Goal: Task Accomplishment & Management: Use online tool/utility

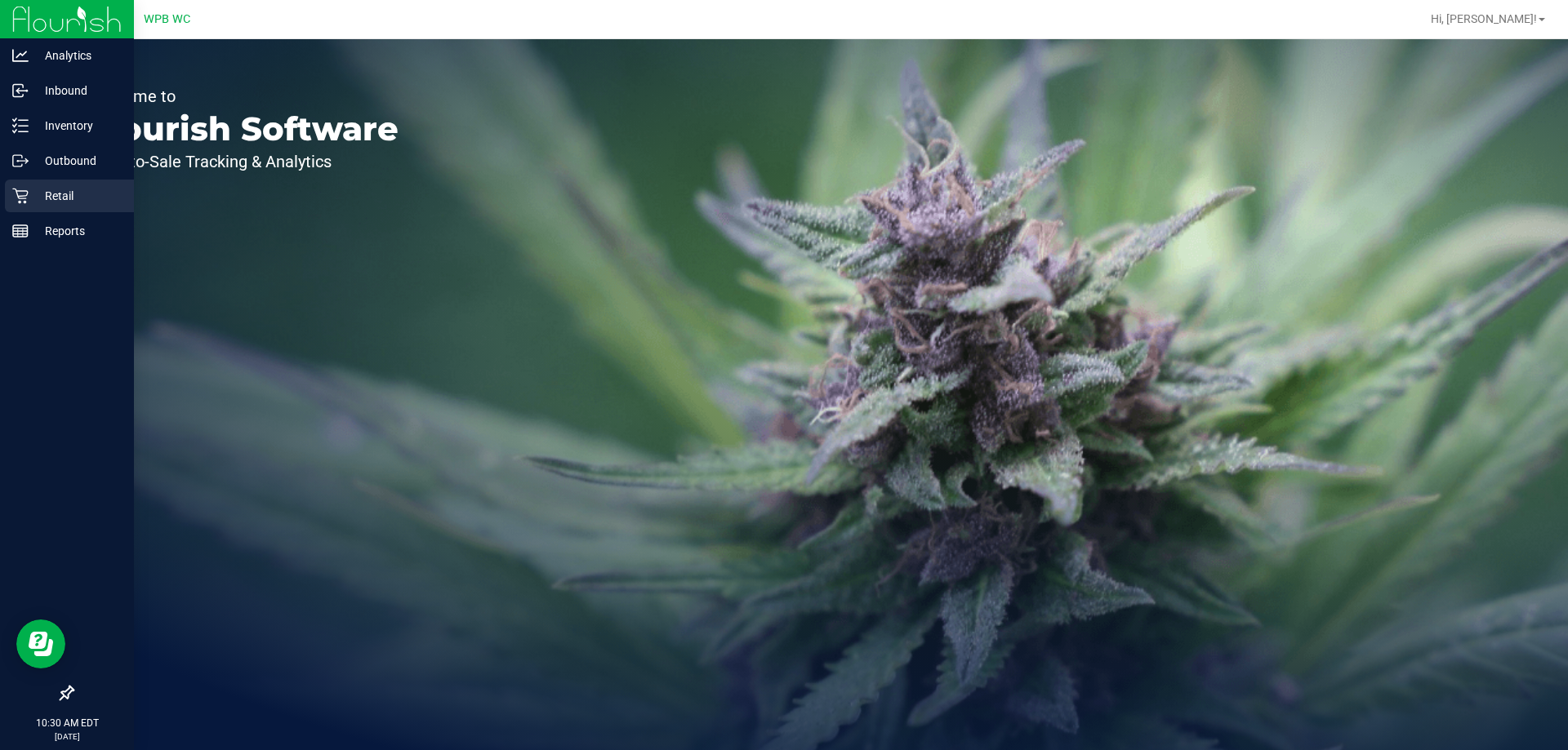
click at [46, 201] on p "Retail" at bounding box center [78, 195] width 98 height 19
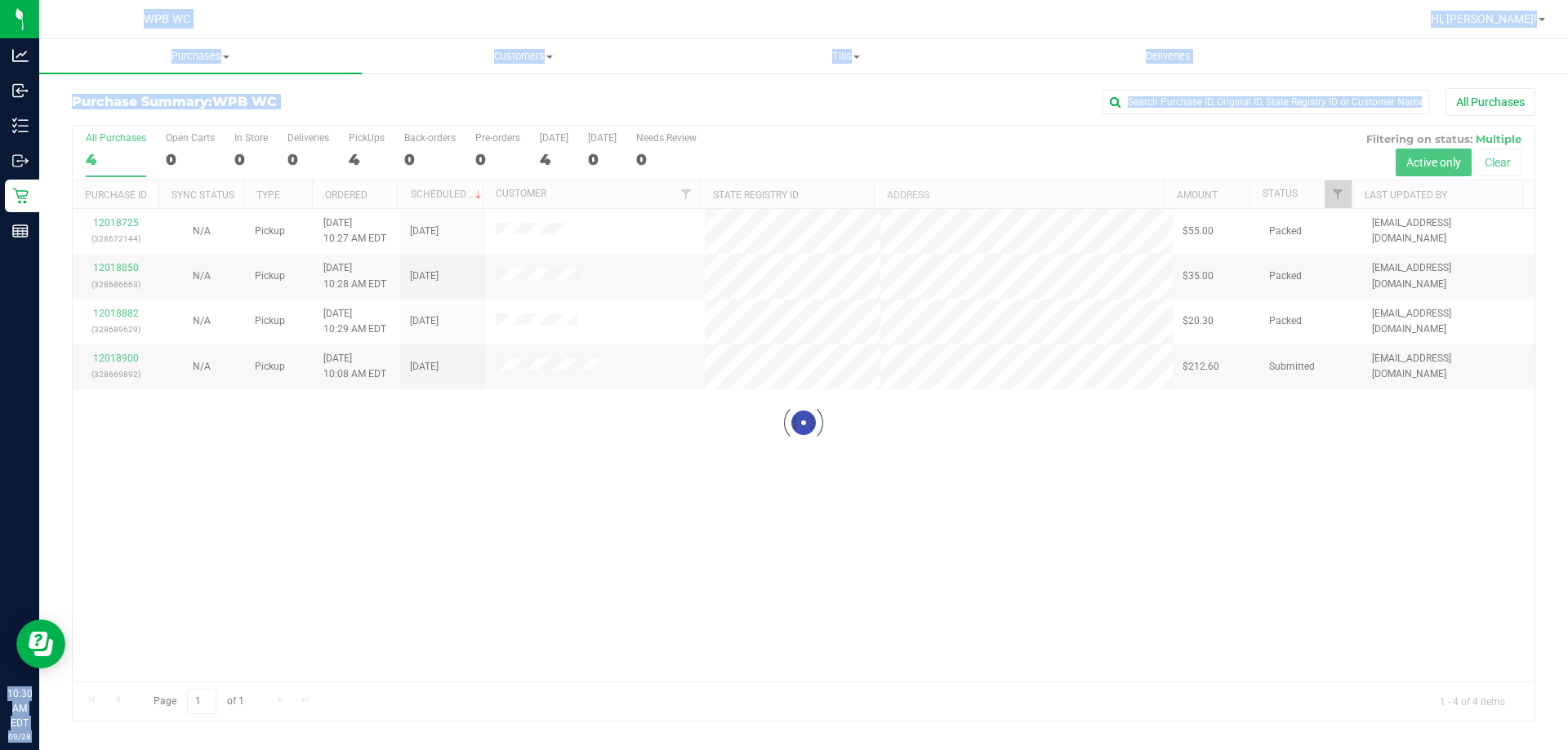
drag, startPoint x: 78, startPoint y: 148, endPoint x: 134, endPoint y: 174, distance: 61.7
click at [63, 142] on div "Analytics Inbound Inventory Outbound Retail Reports 10:30 AM EDT [DATE] 09/28 W…" at bounding box center [784, 375] width 1568 height 750
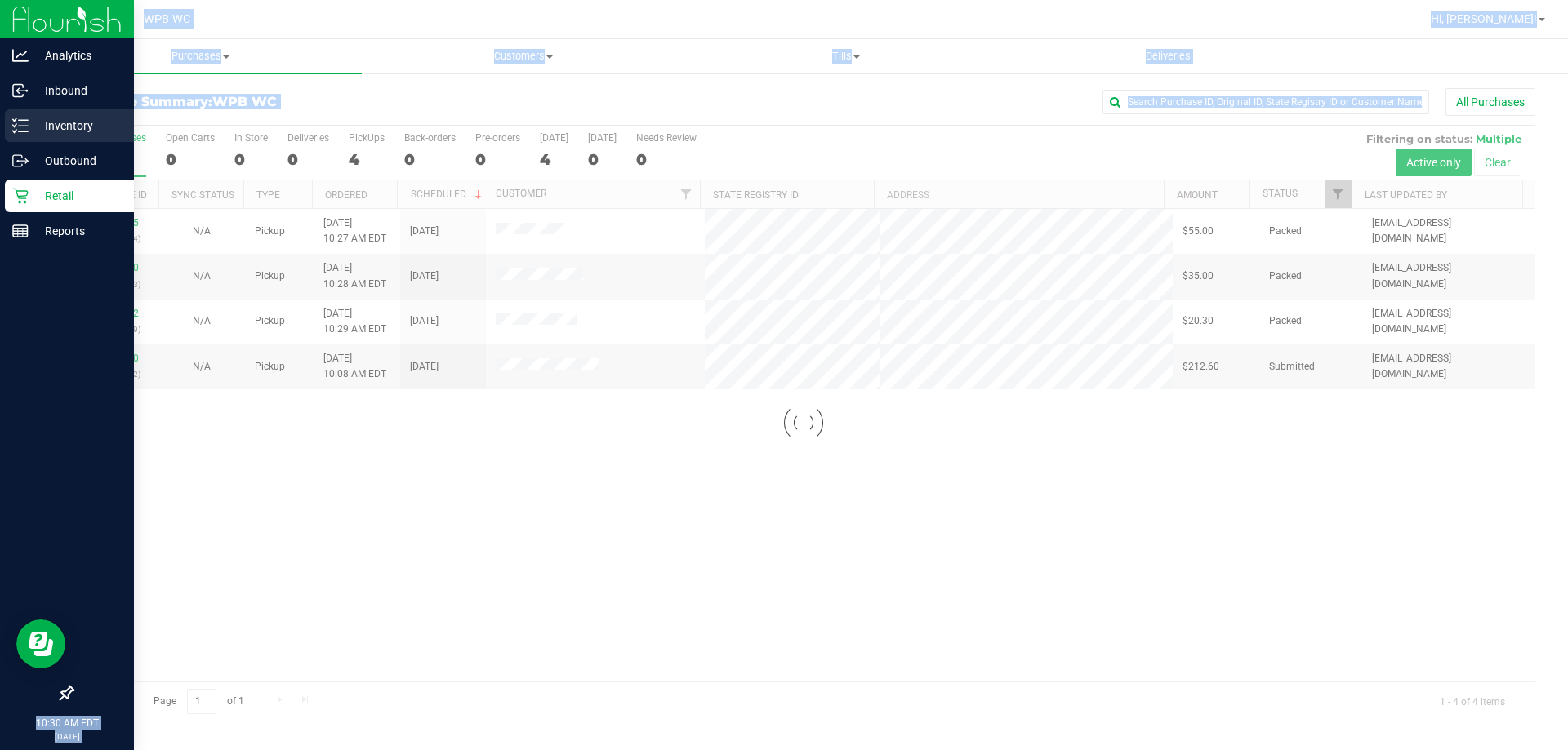
click at [57, 133] on p "Inventory" at bounding box center [78, 125] width 98 height 19
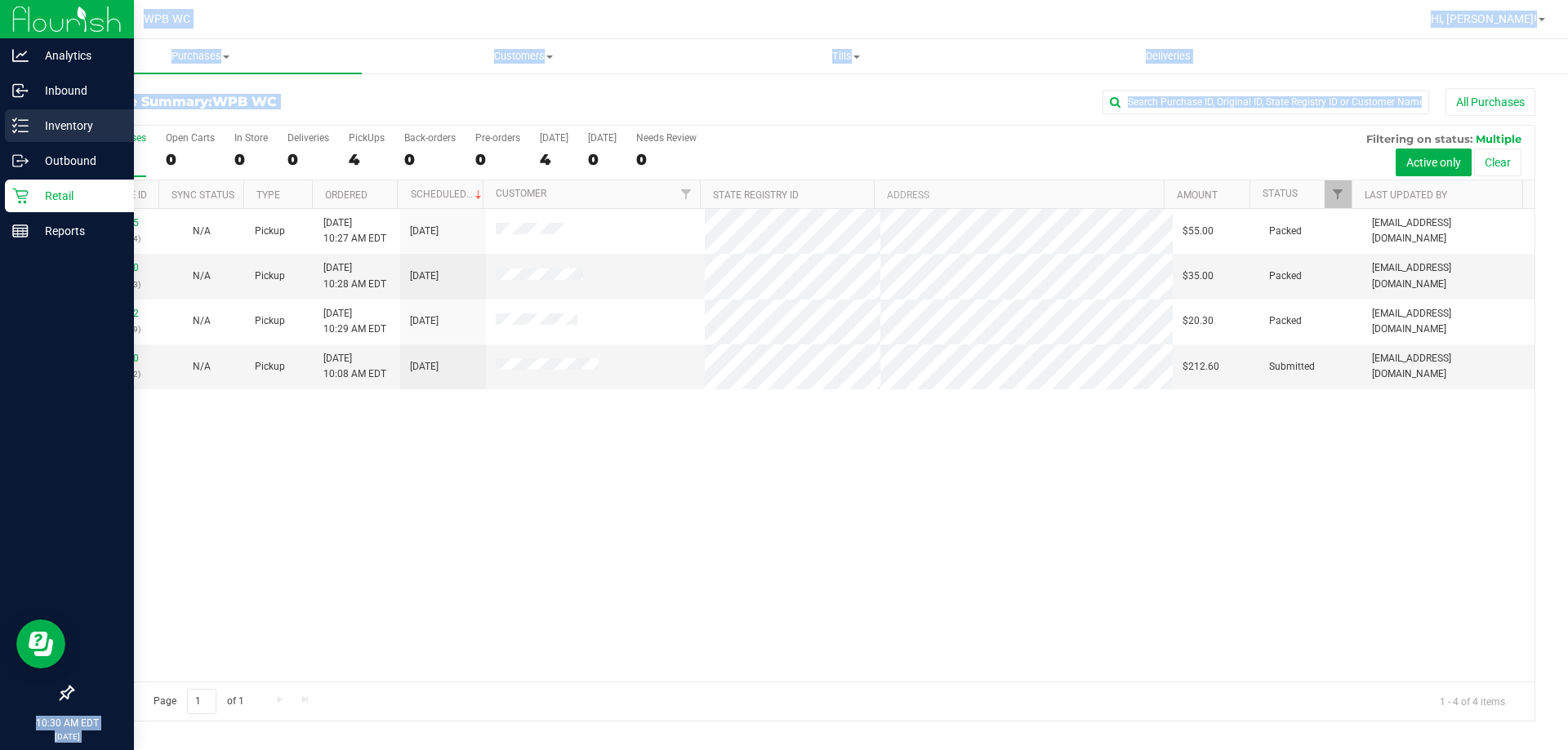
click at [41, 140] on div "Inventory" at bounding box center [69, 126] width 129 height 33
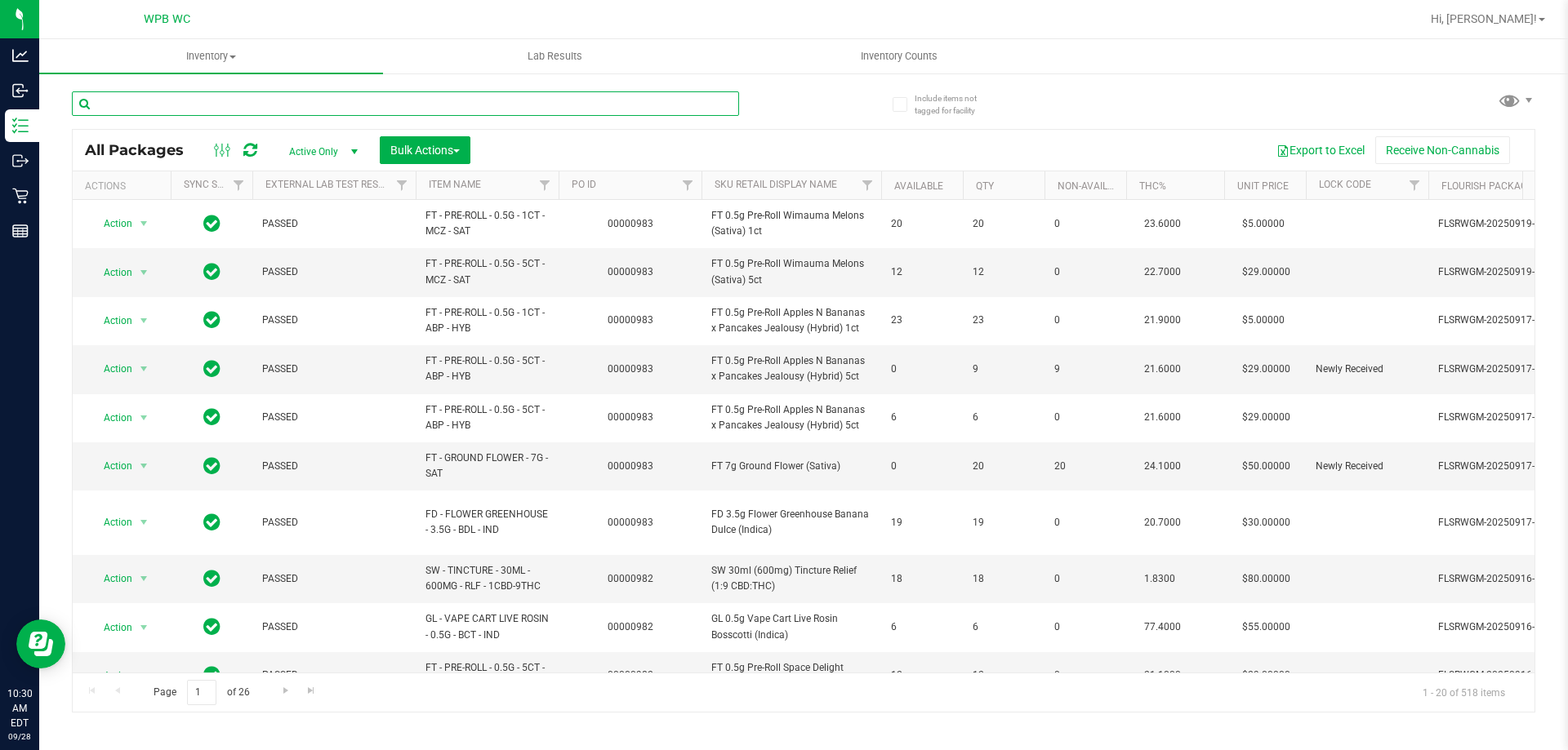
click at [366, 99] on input "text" at bounding box center [405, 103] width 667 height 24
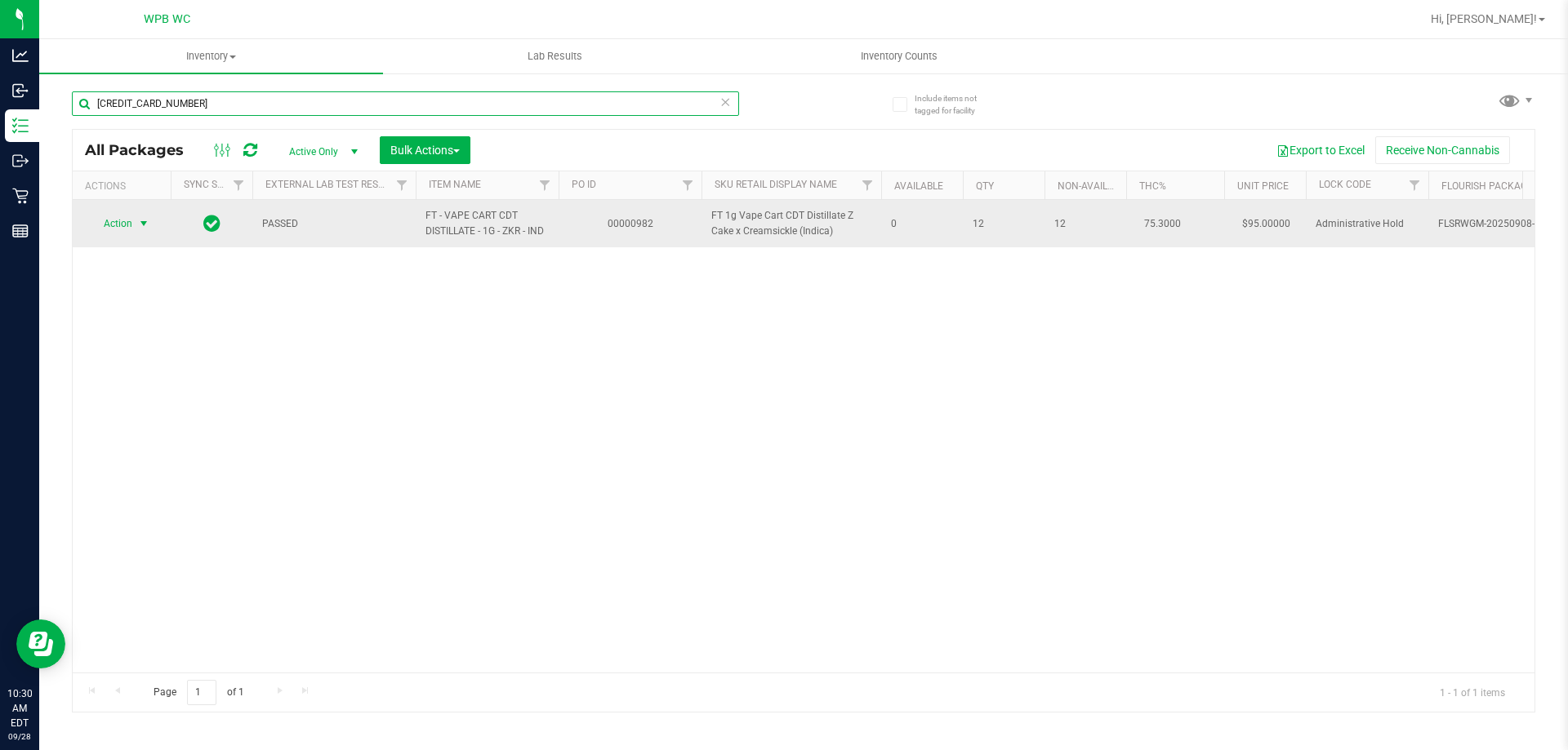
type input "[CREDIT_CARD_NUMBER]"
click at [149, 231] on span "select" at bounding box center [144, 223] width 20 height 23
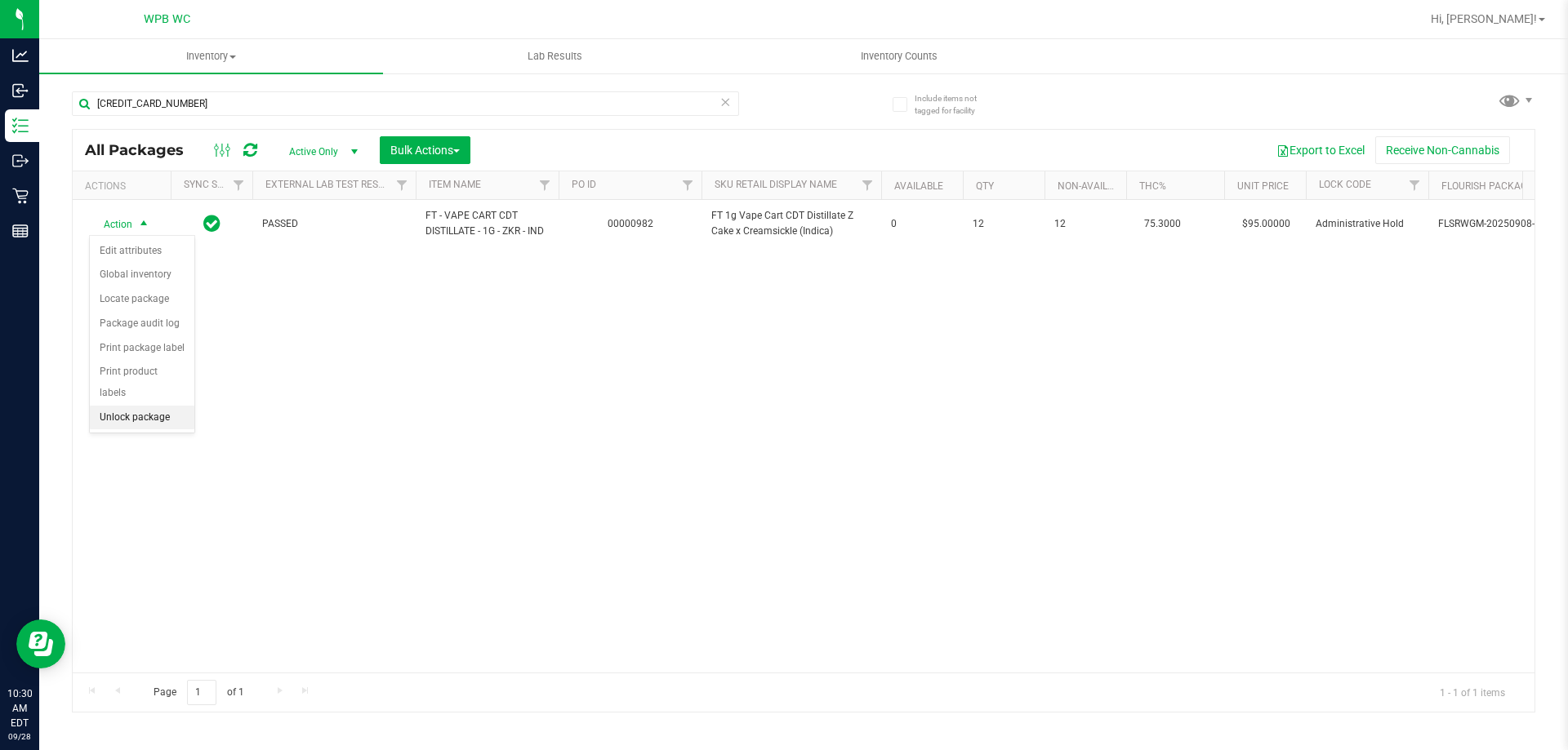
click at [156, 405] on li "Unlock package" at bounding box center [142, 417] width 105 height 24
drag, startPoint x: 470, startPoint y: 368, endPoint x: 320, endPoint y: 293, distance: 167.7
click at [457, 361] on div "Action Action Adjust qty Create package Edit attributes Global inventory Locate…" at bounding box center [803, 436] width 1462 height 473
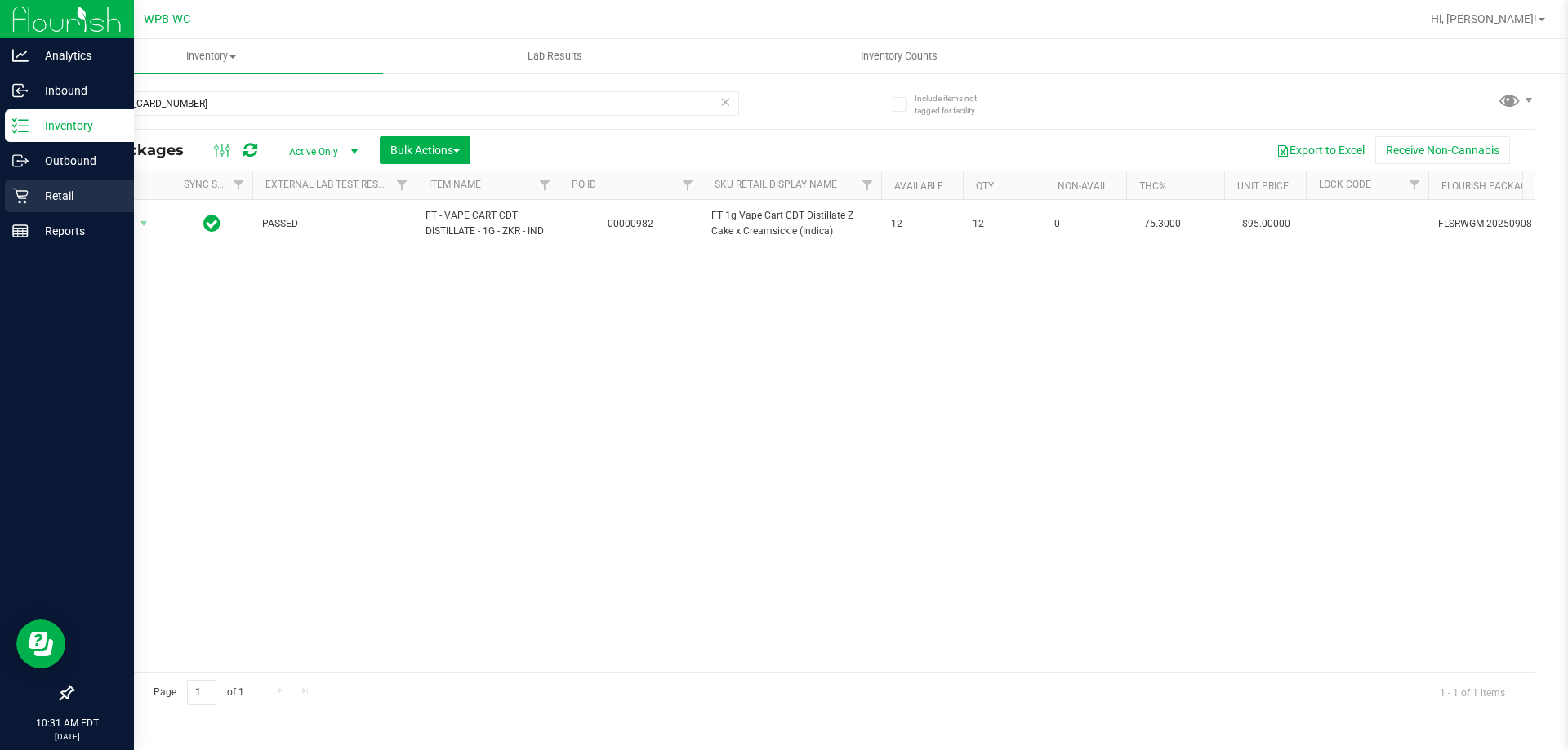
click at [33, 201] on p "Retail" at bounding box center [78, 195] width 98 height 19
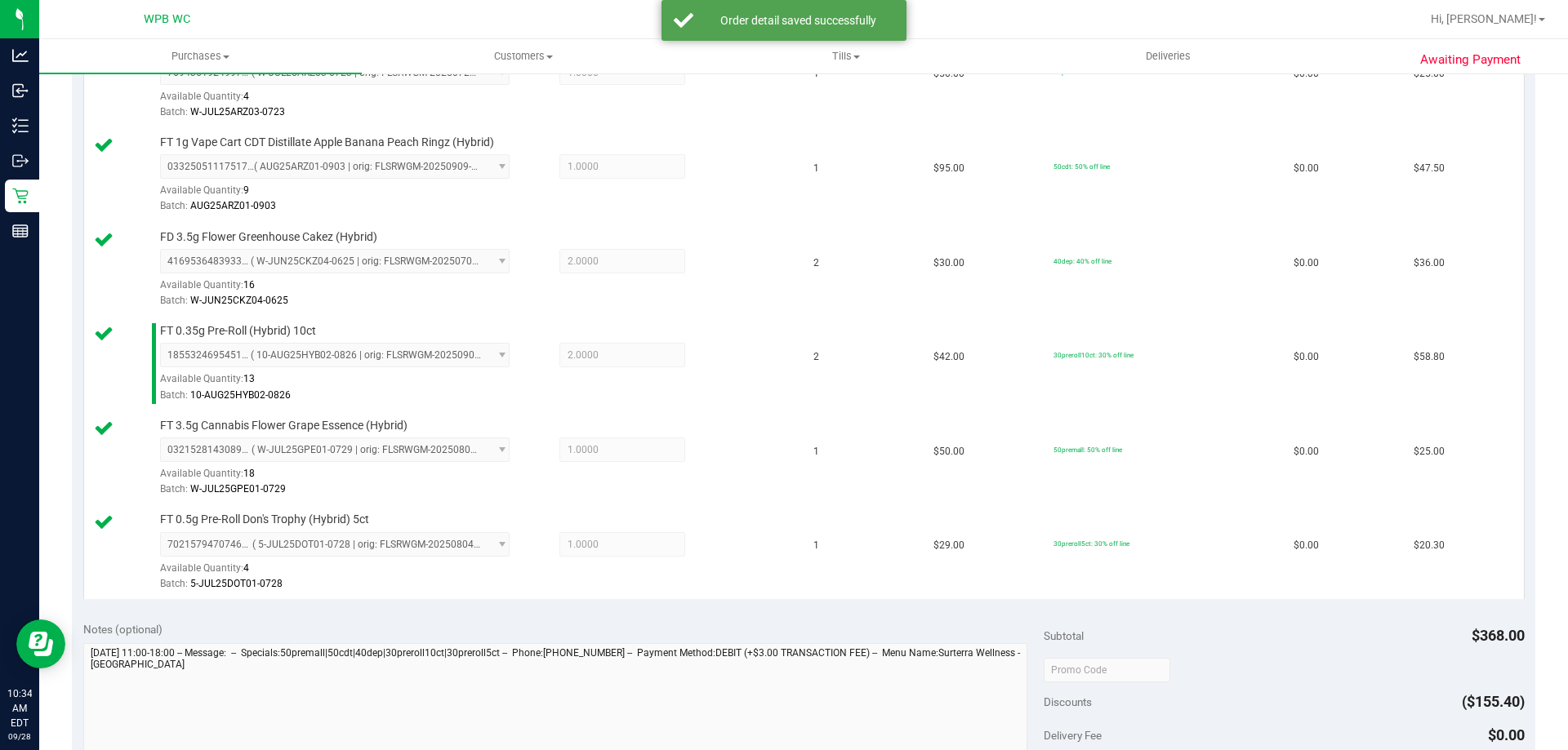
scroll to position [816, 0]
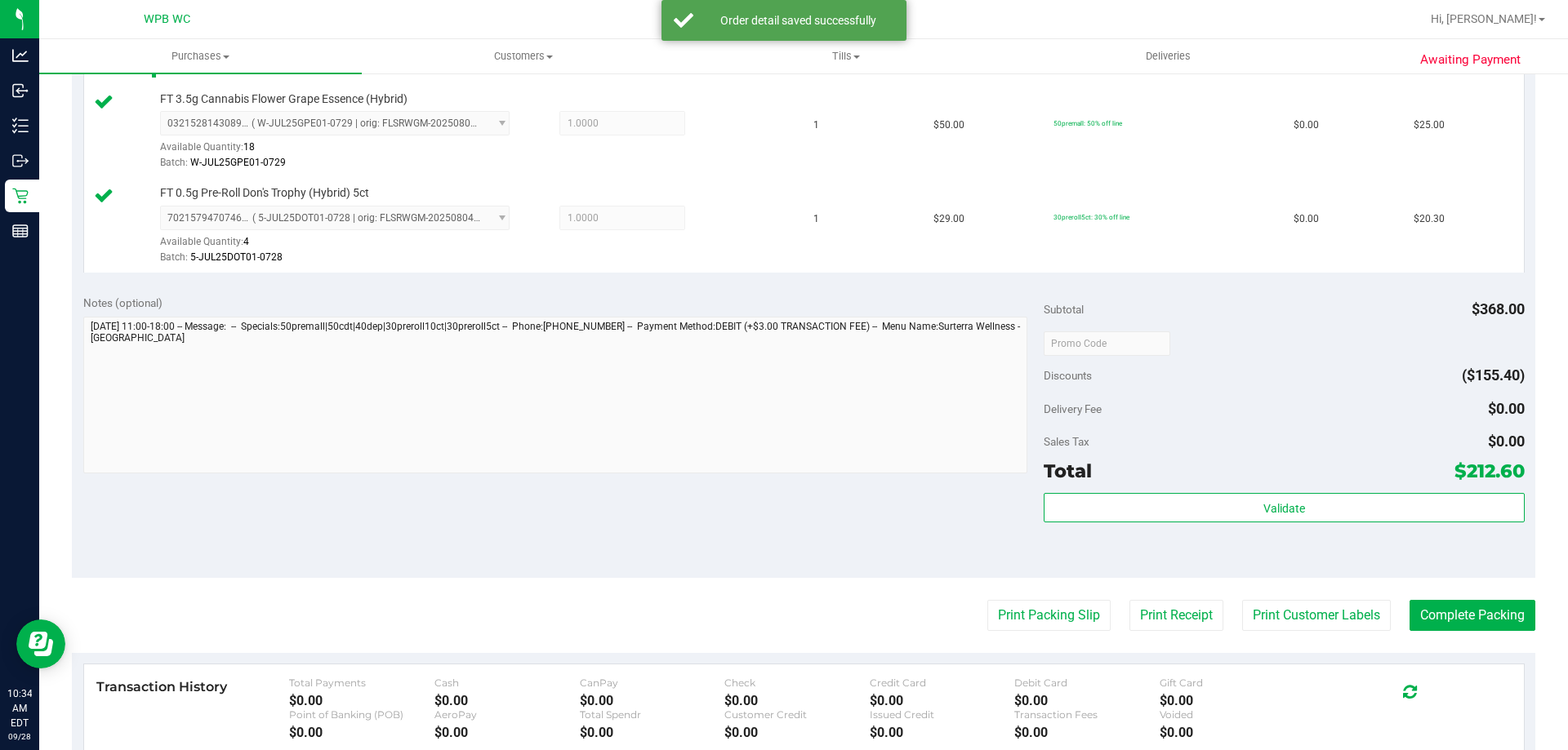
click at [1106, 485] on div "Total $212.60" at bounding box center [1284, 471] width 481 height 30
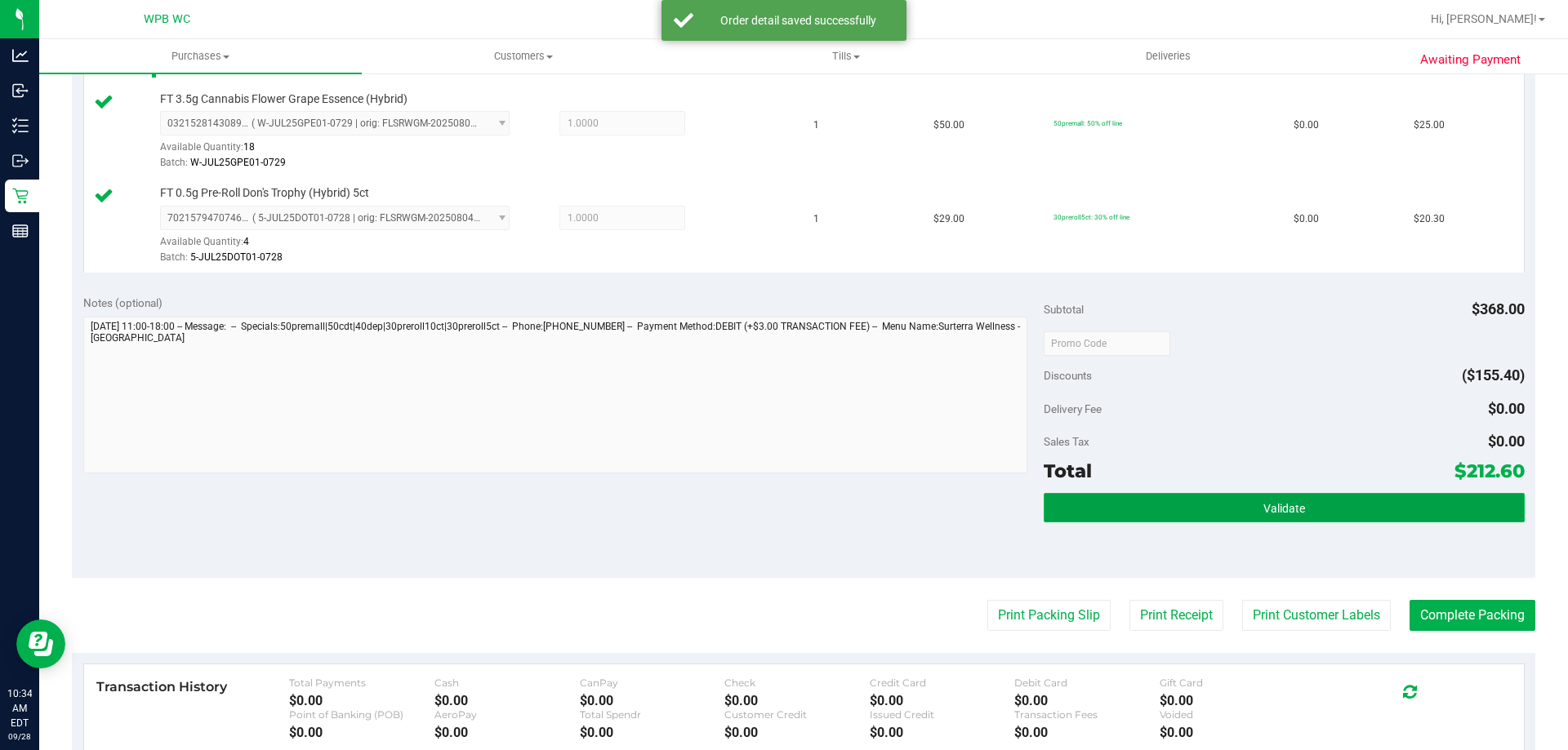
click at [1102, 493] on button "Validate" at bounding box center [1284, 507] width 481 height 30
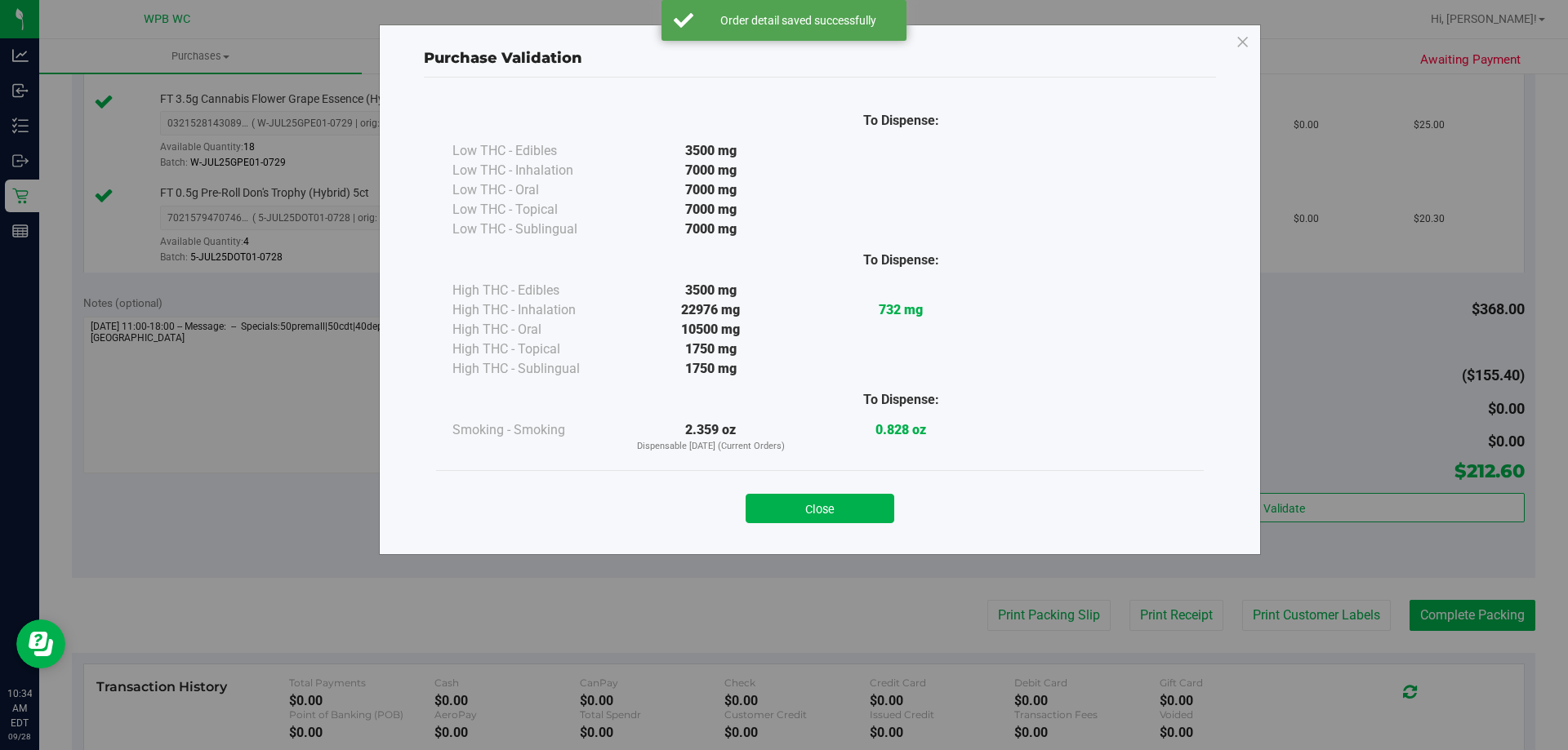
click at [870, 513] on button "Close" at bounding box center [820, 508] width 148 height 30
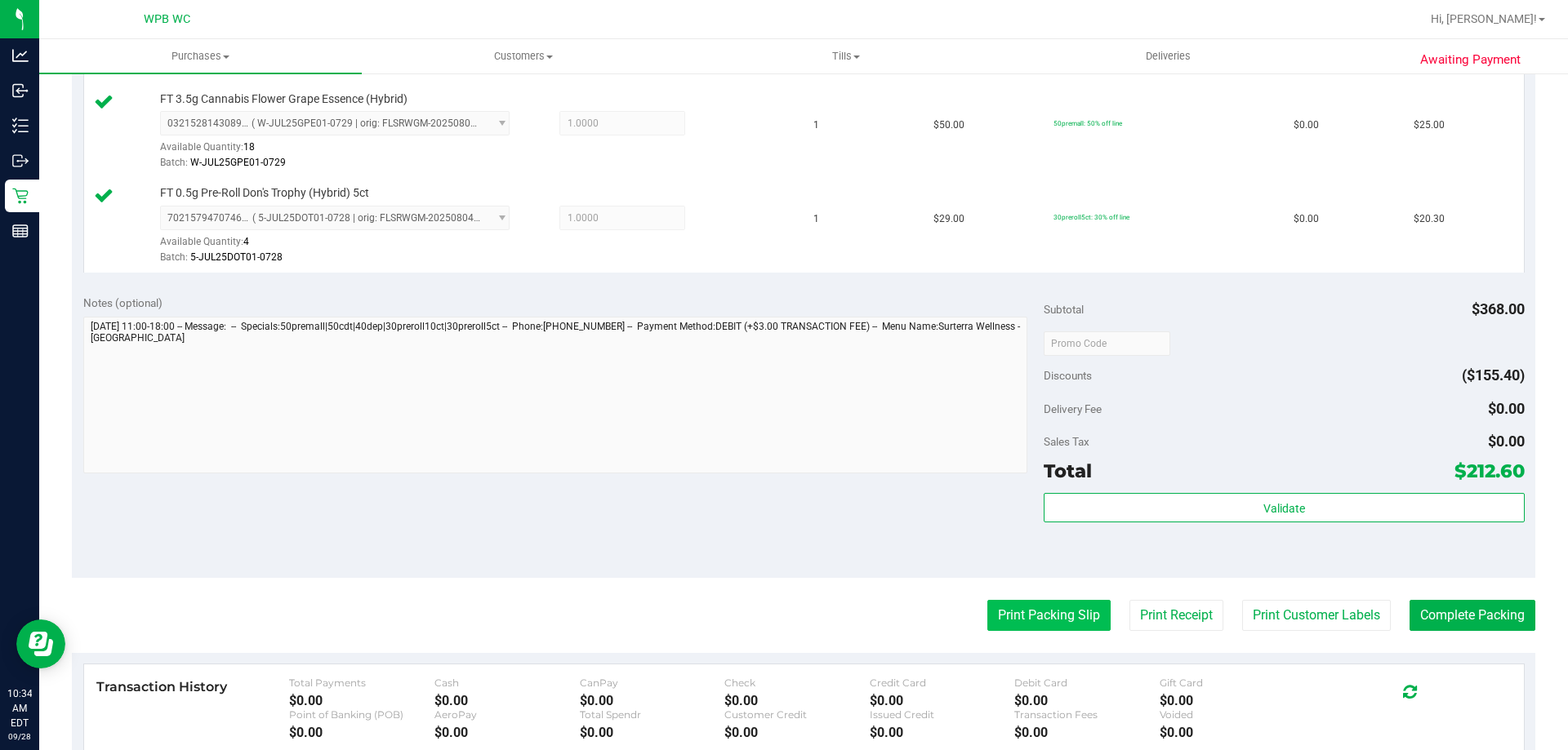
click at [1003, 621] on button "Print Packing Slip" at bounding box center [1049, 615] width 123 height 31
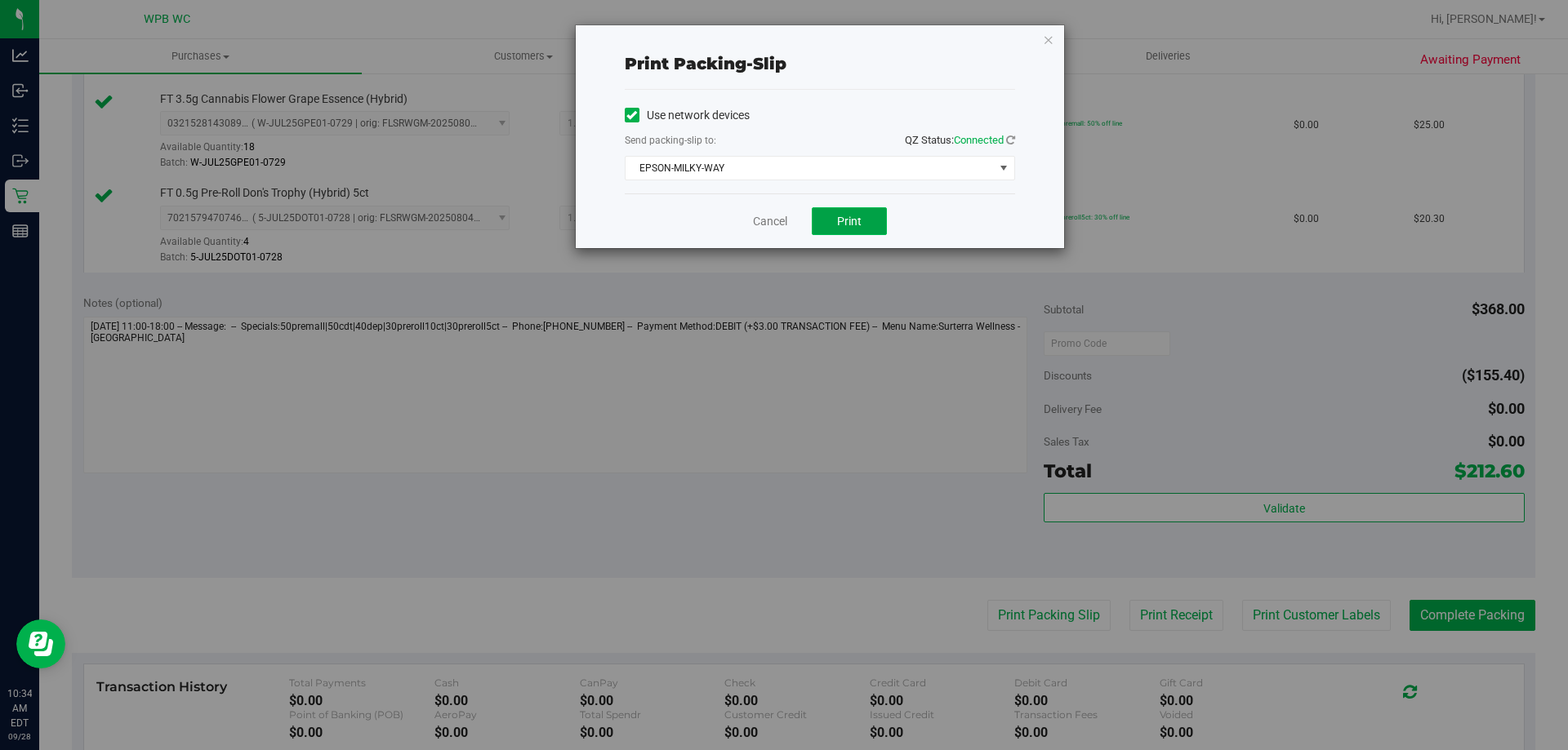
click at [870, 217] on button "Print" at bounding box center [849, 220] width 75 height 28
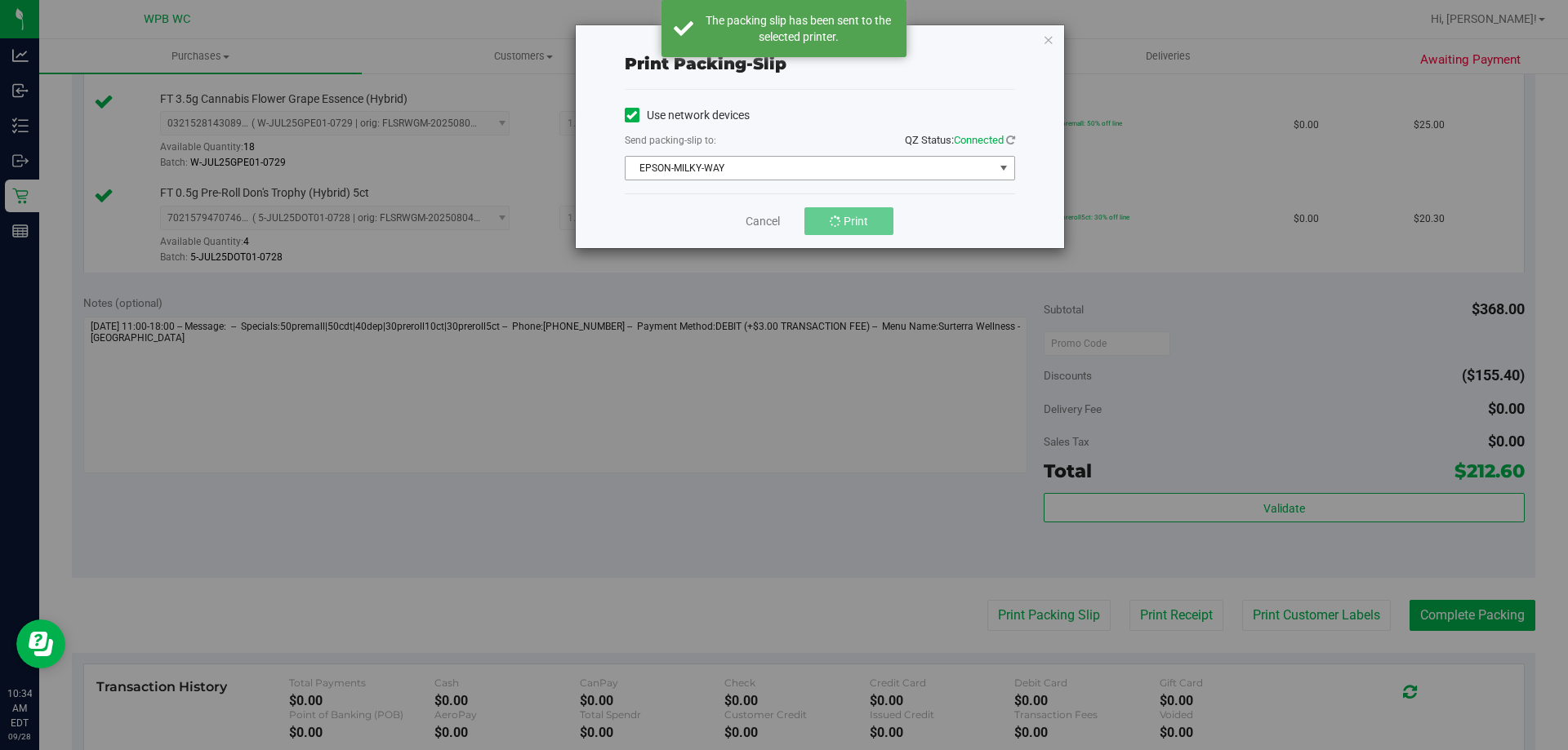
click at [812, 159] on span "EPSON-MILKY-WAY" at bounding box center [810, 168] width 368 height 23
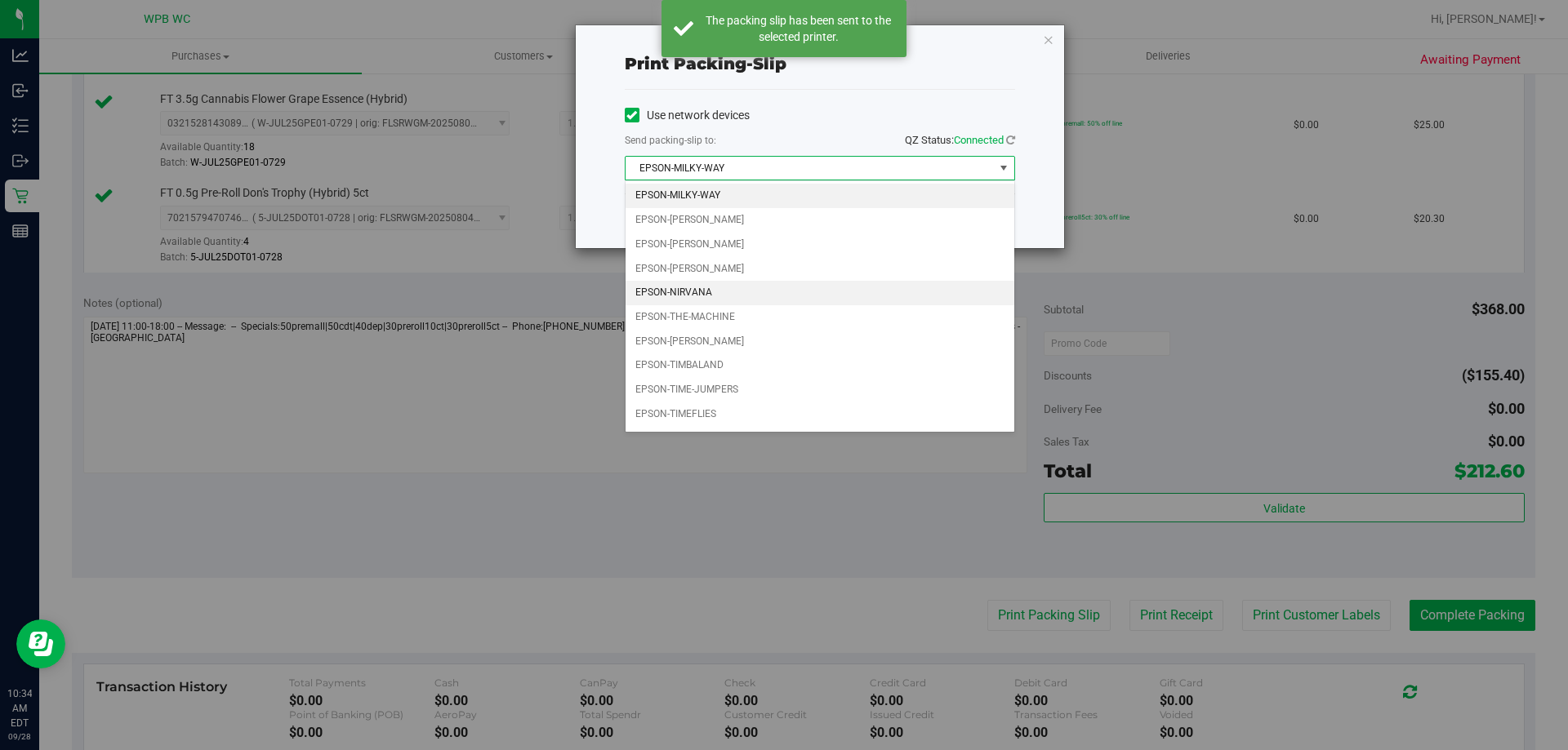
click at [719, 296] on li "EPSON-NIRVANA" at bounding box center [821, 293] width 389 height 24
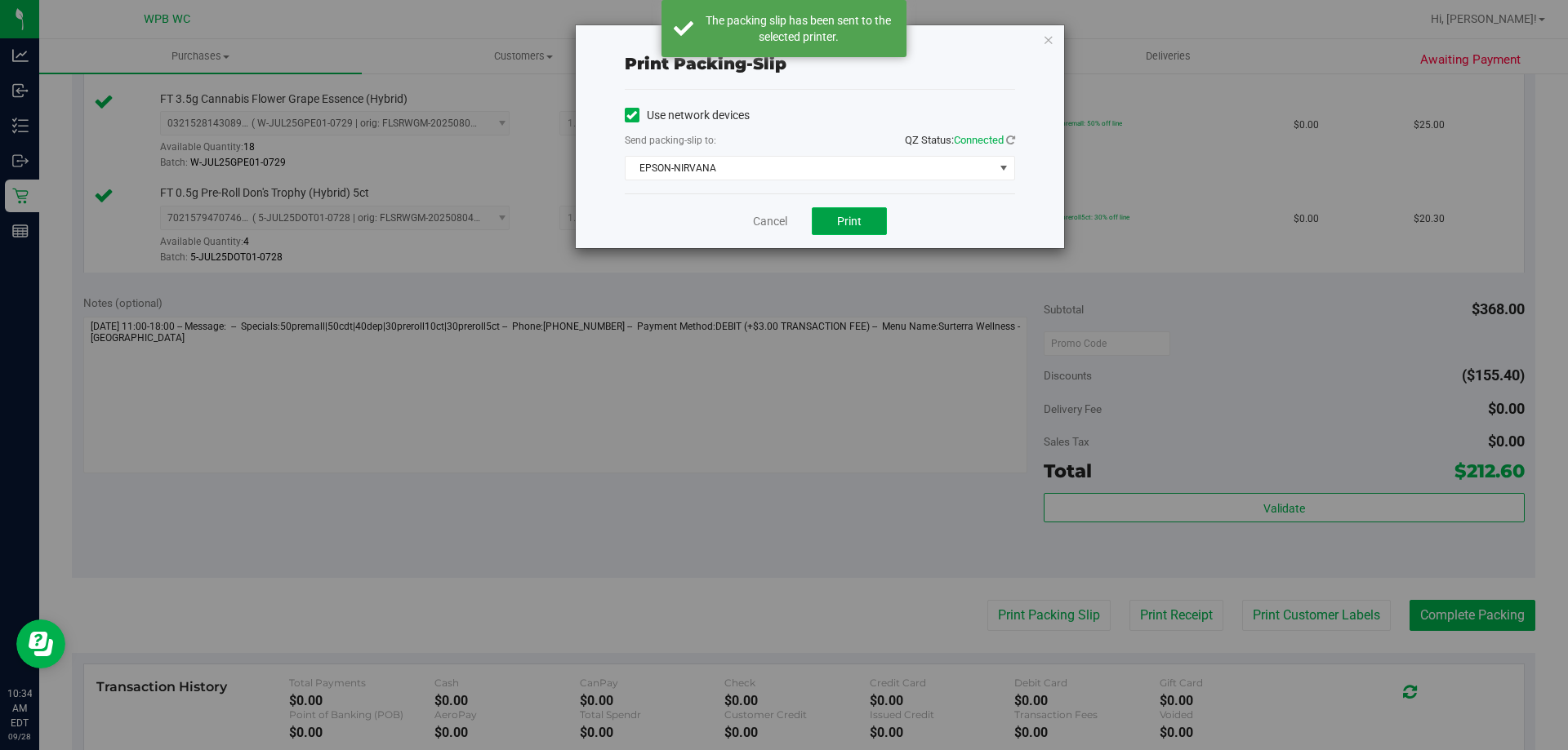
click at [849, 215] on button "Print" at bounding box center [849, 220] width 75 height 28
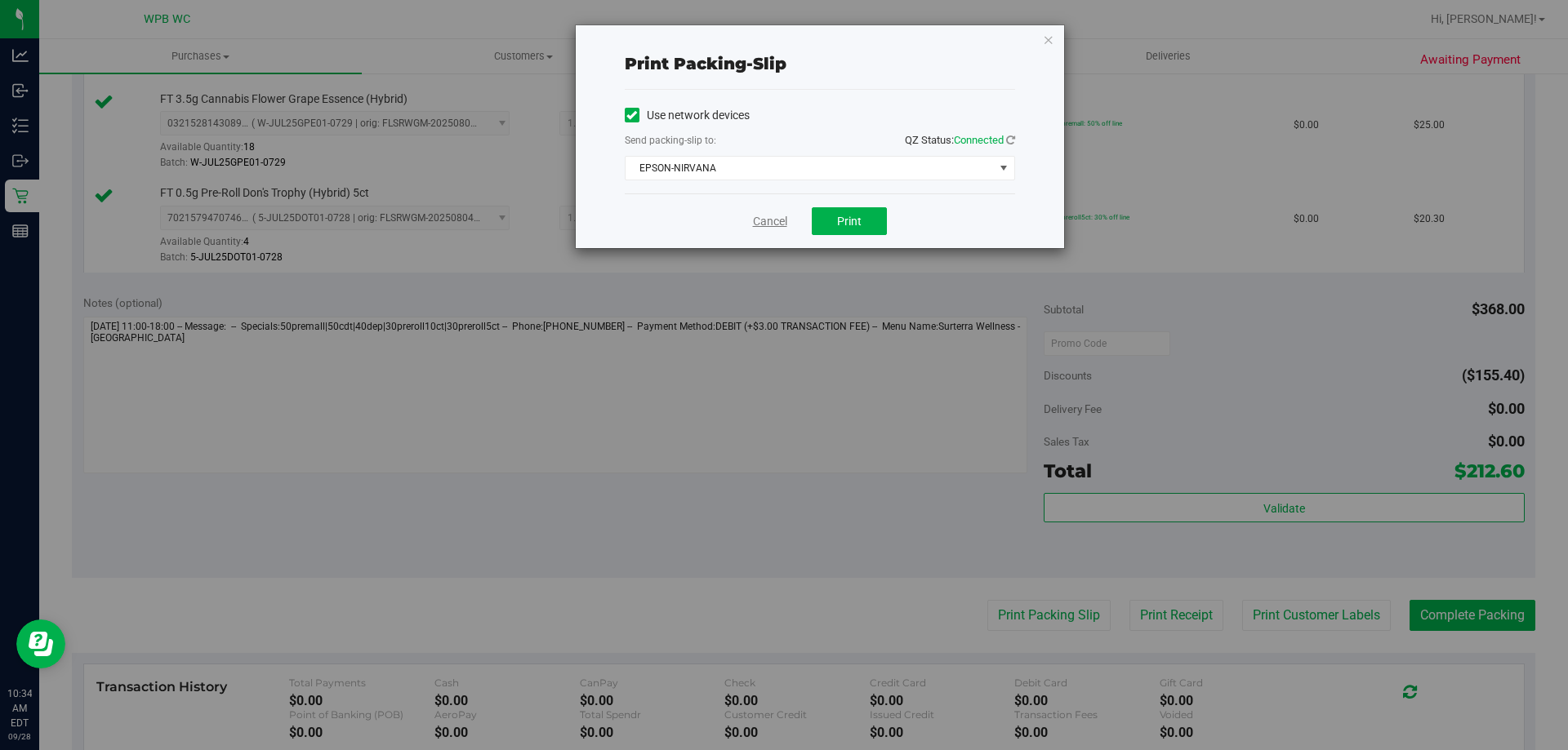
click at [766, 222] on link "Cancel" at bounding box center [771, 221] width 35 height 17
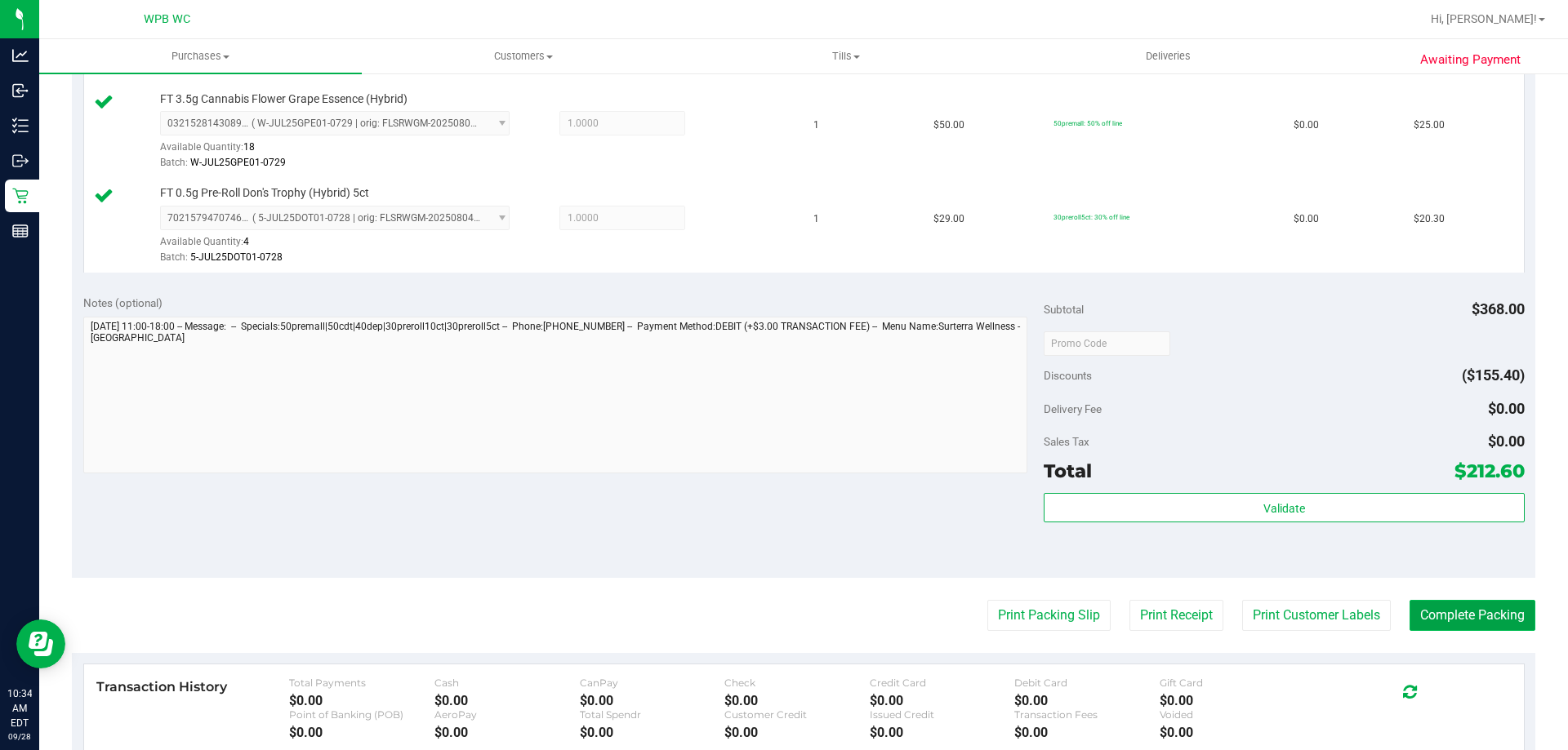
click at [1479, 615] on button "Complete Packing" at bounding box center [1473, 615] width 126 height 31
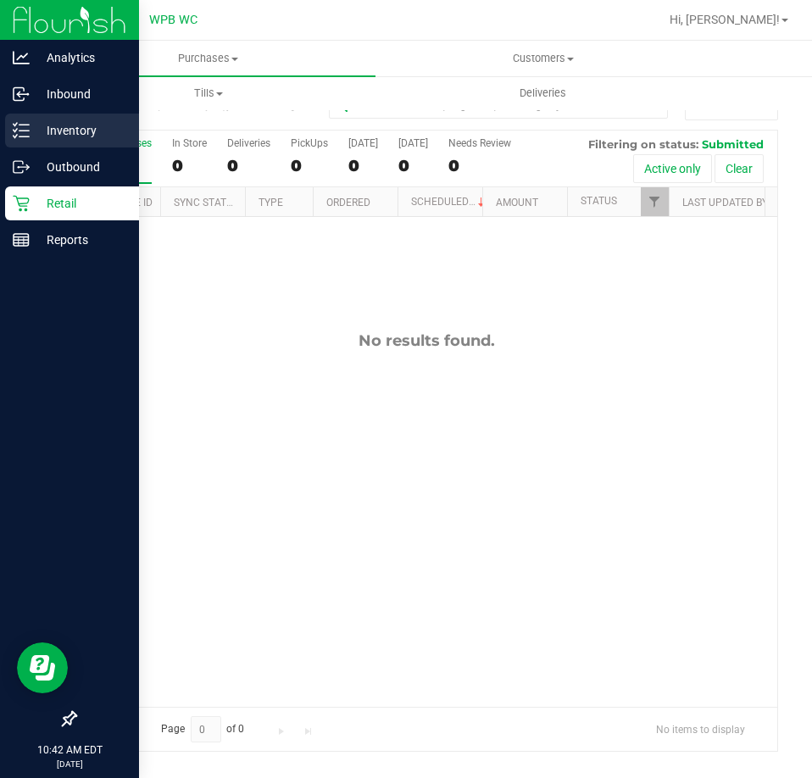
click at [98, 122] on p "Inventory" at bounding box center [81, 130] width 102 height 20
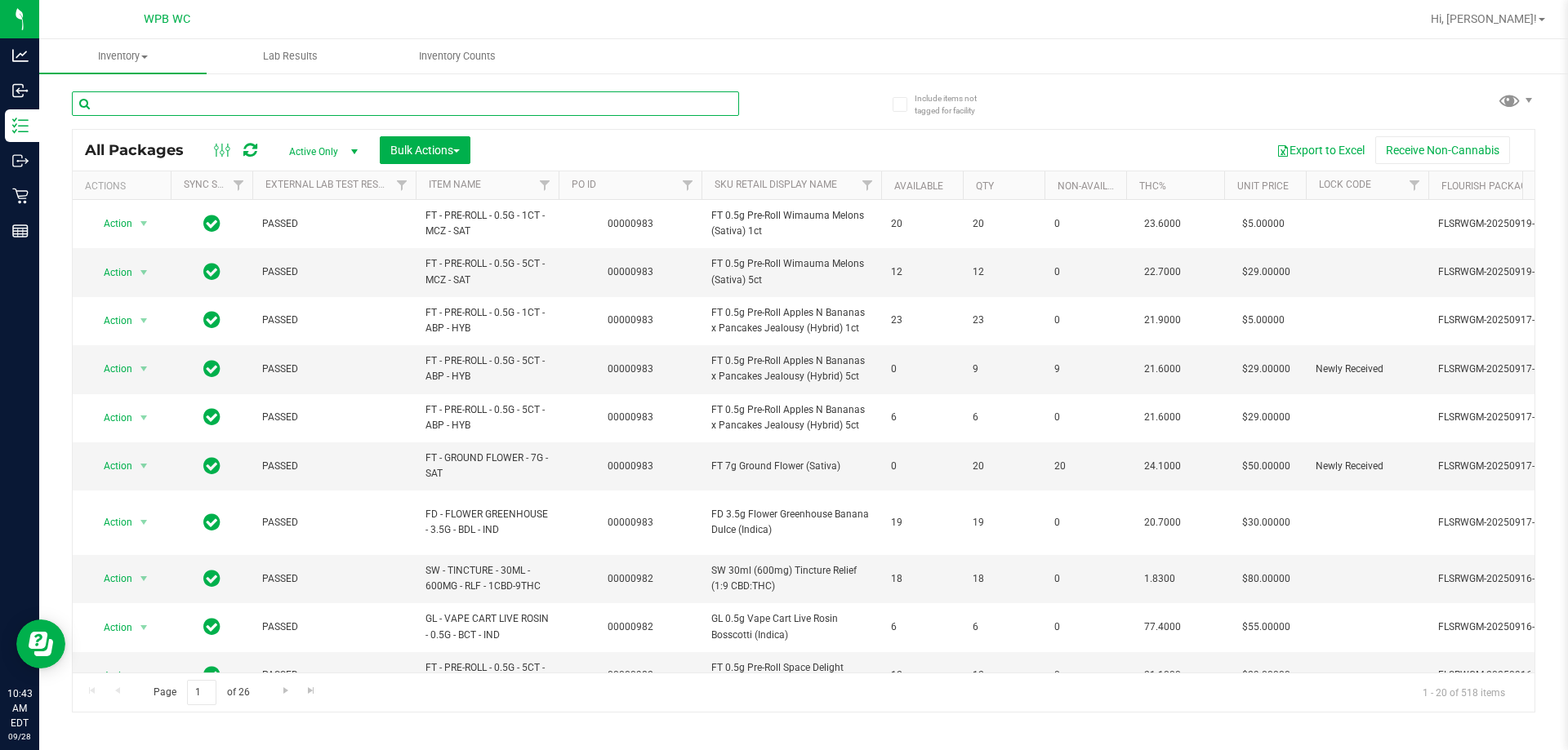
click at [390, 106] on input "text" at bounding box center [405, 103] width 667 height 24
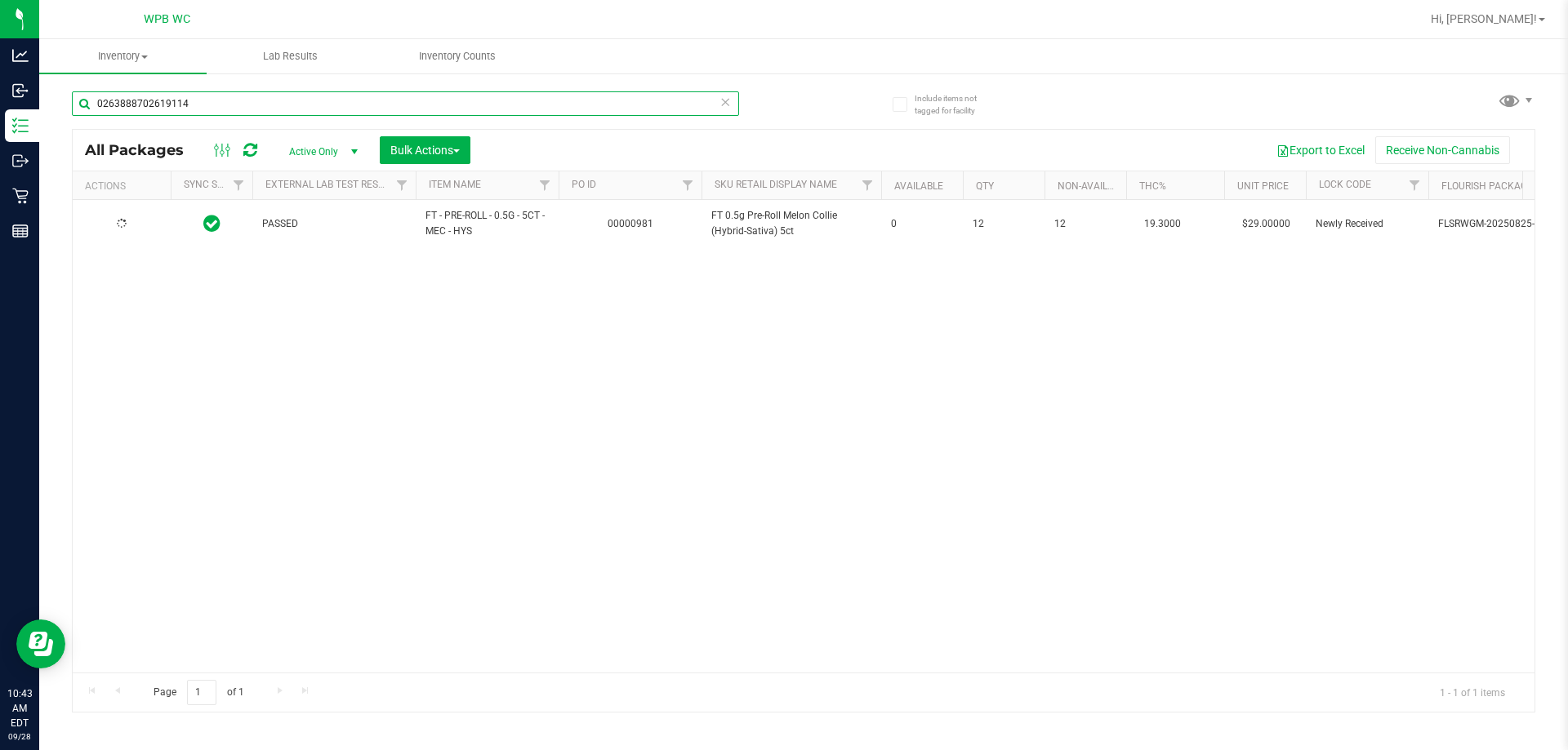
type input "0263888702619114"
drag, startPoint x: 309, startPoint y: 320, endPoint x: 266, endPoint y: 468, distance: 154.1
click at [248, 458] on div "Action Action Edit attributes Global inventory Locate package Package audit log…" at bounding box center [803, 436] width 1462 height 473
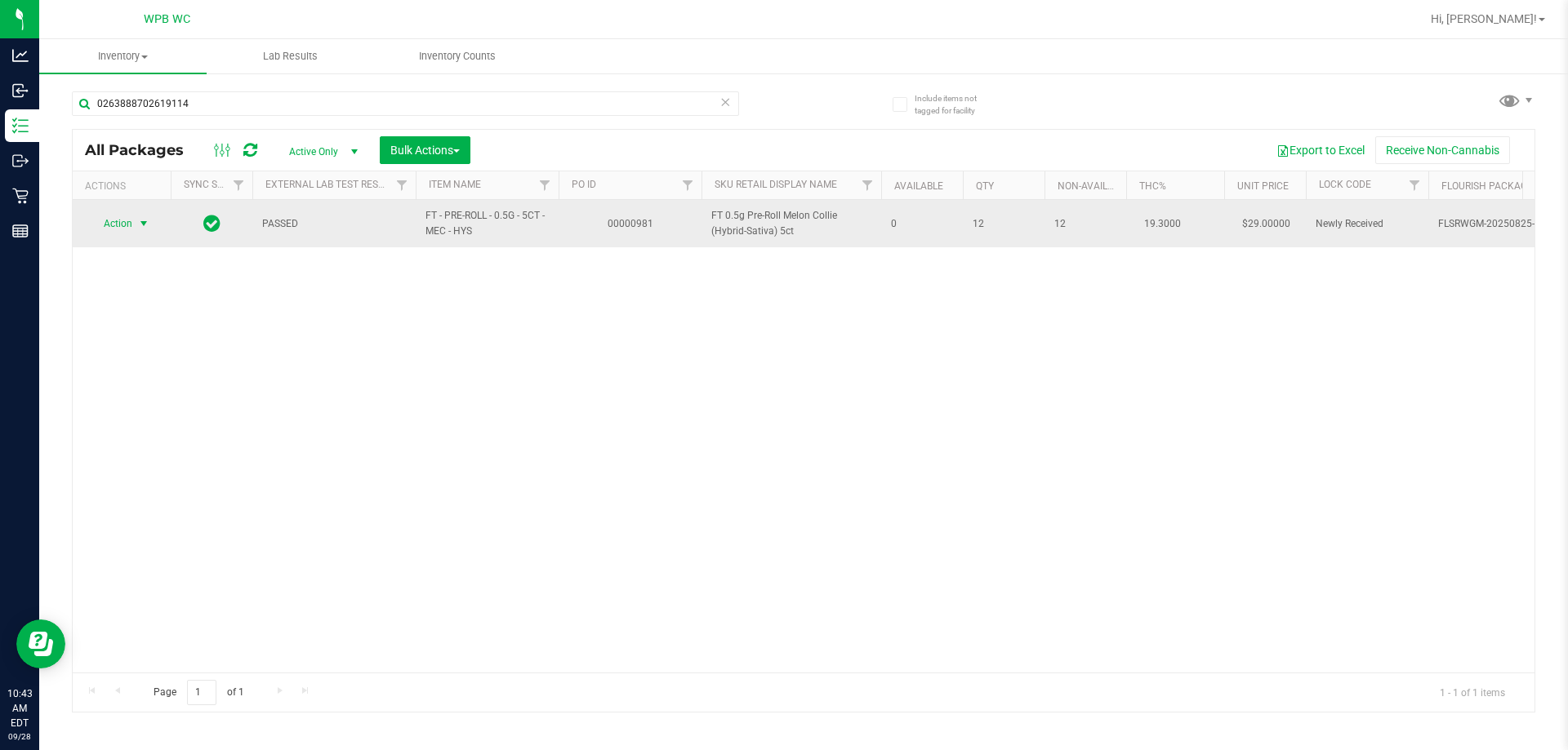
click at [137, 234] on span "select" at bounding box center [144, 223] width 20 height 23
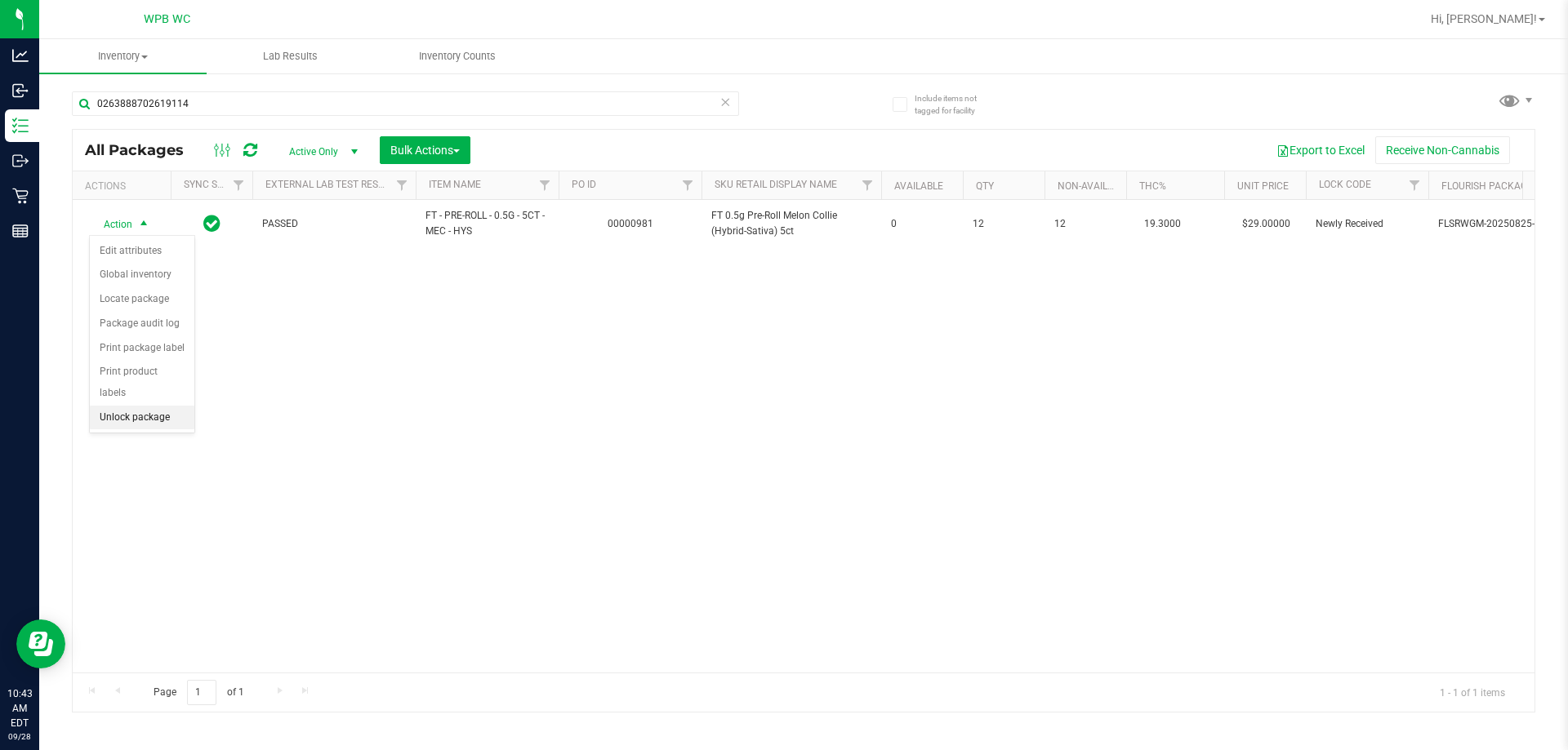
click at [119, 405] on li "Unlock package" at bounding box center [142, 417] width 105 height 24
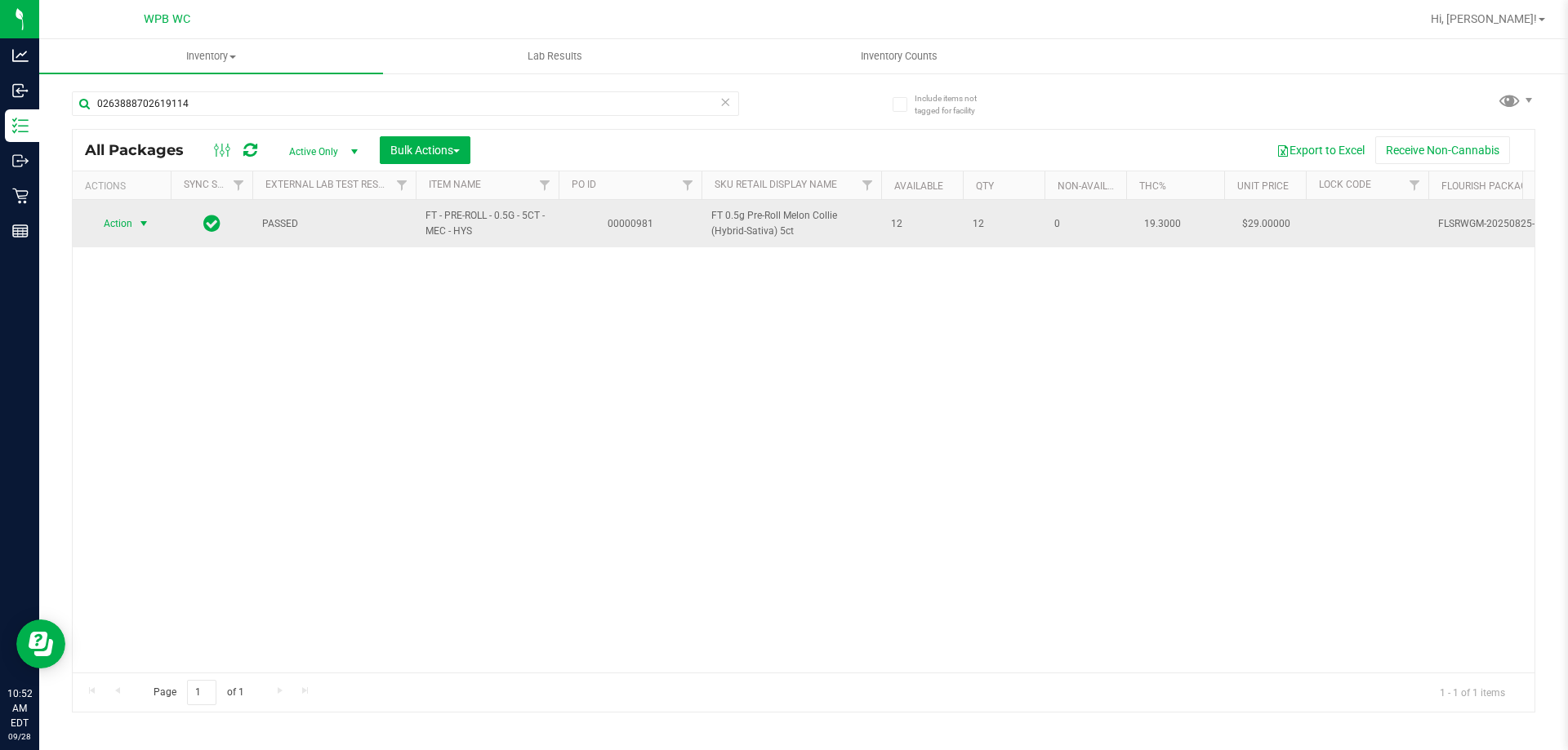
click at [117, 228] on span "Action" at bounding box center [111, 223] width 44 height 23
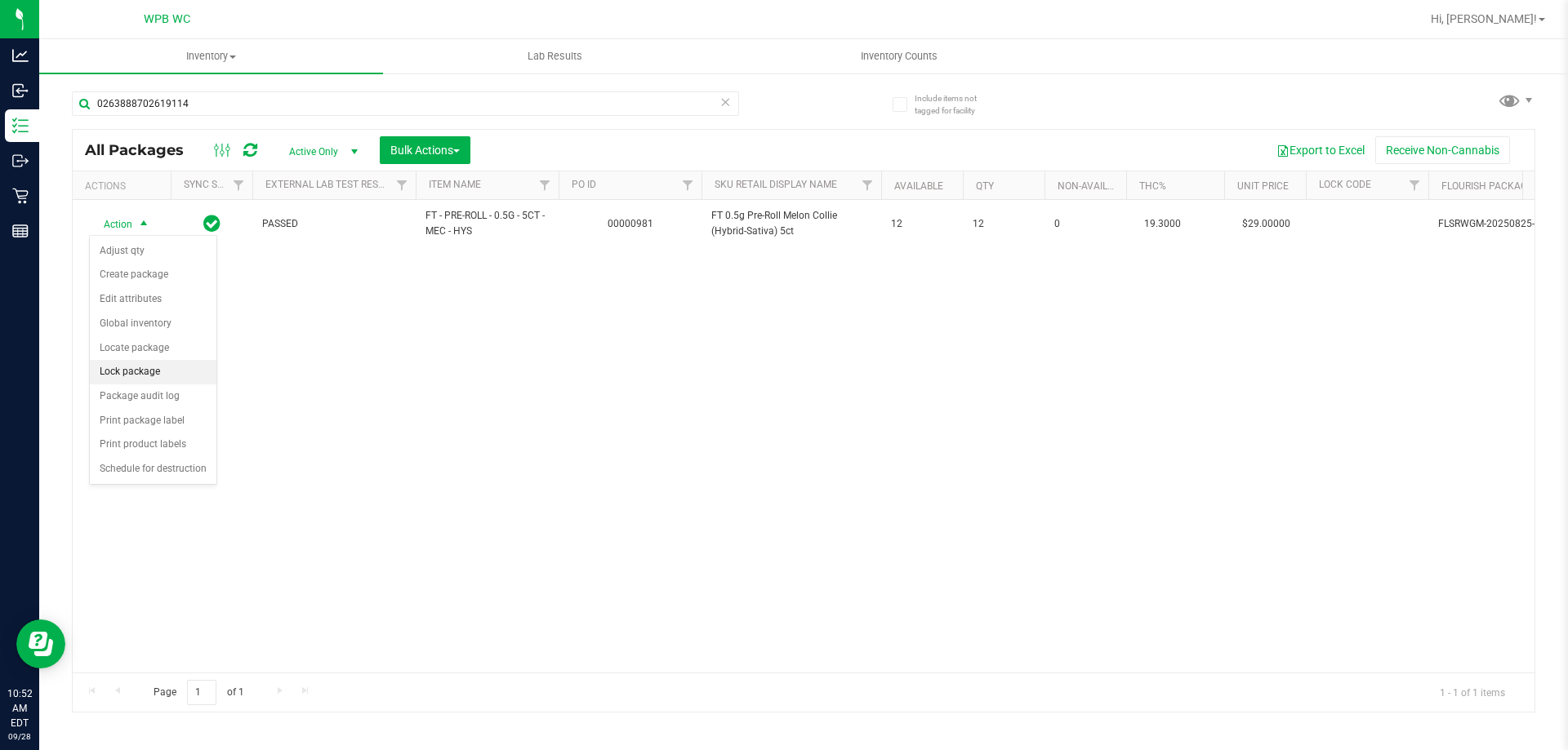
click at [165, 362] on li "Lock package" at bounding box center [152, 372] width 126 height 24
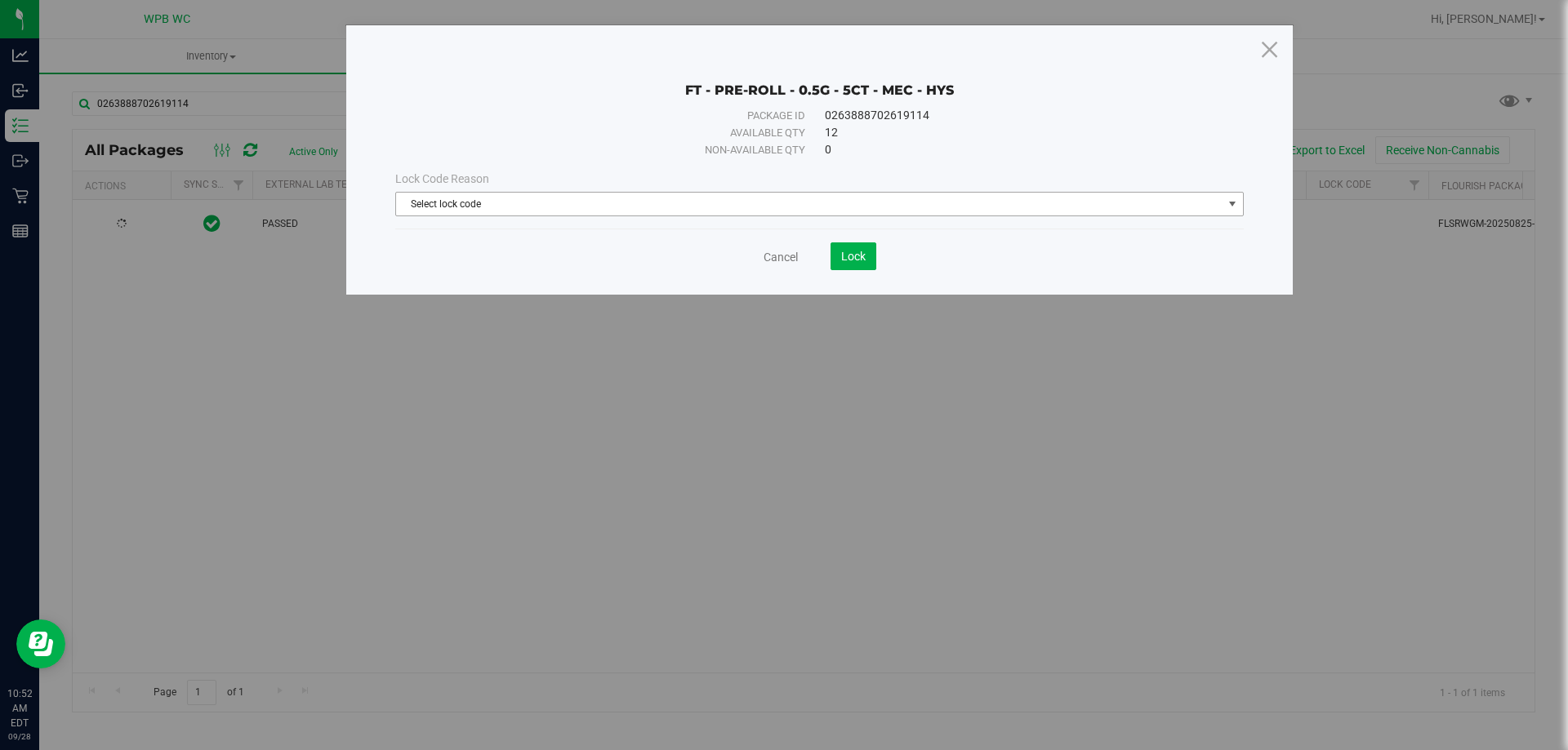
click at [753, 212] on span "Select lock code" at bounding box center [809, 204] width 826 height 23
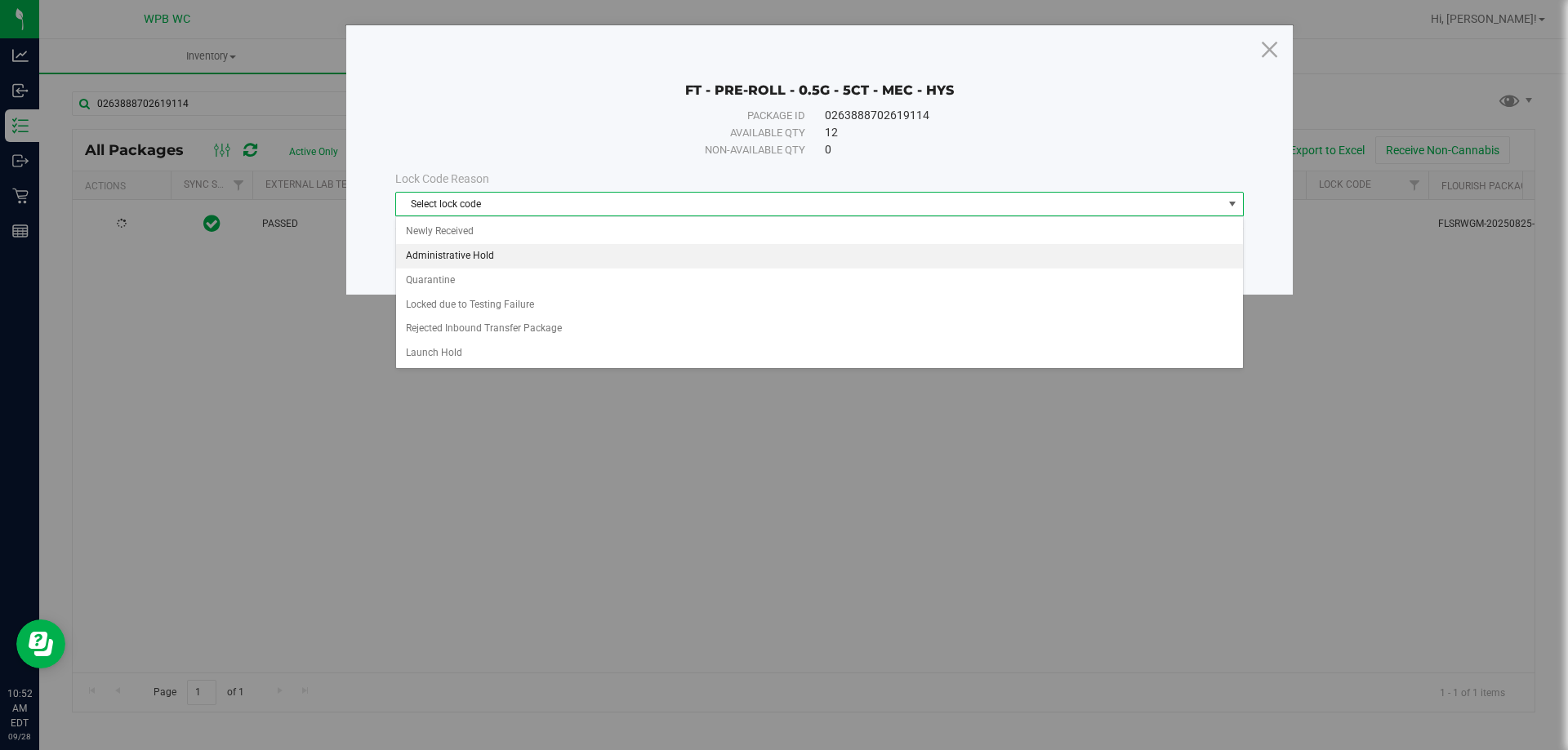
click at [674, 251] on li "Administrative Hold" at bounding box center [819, 256] width 847 height 24
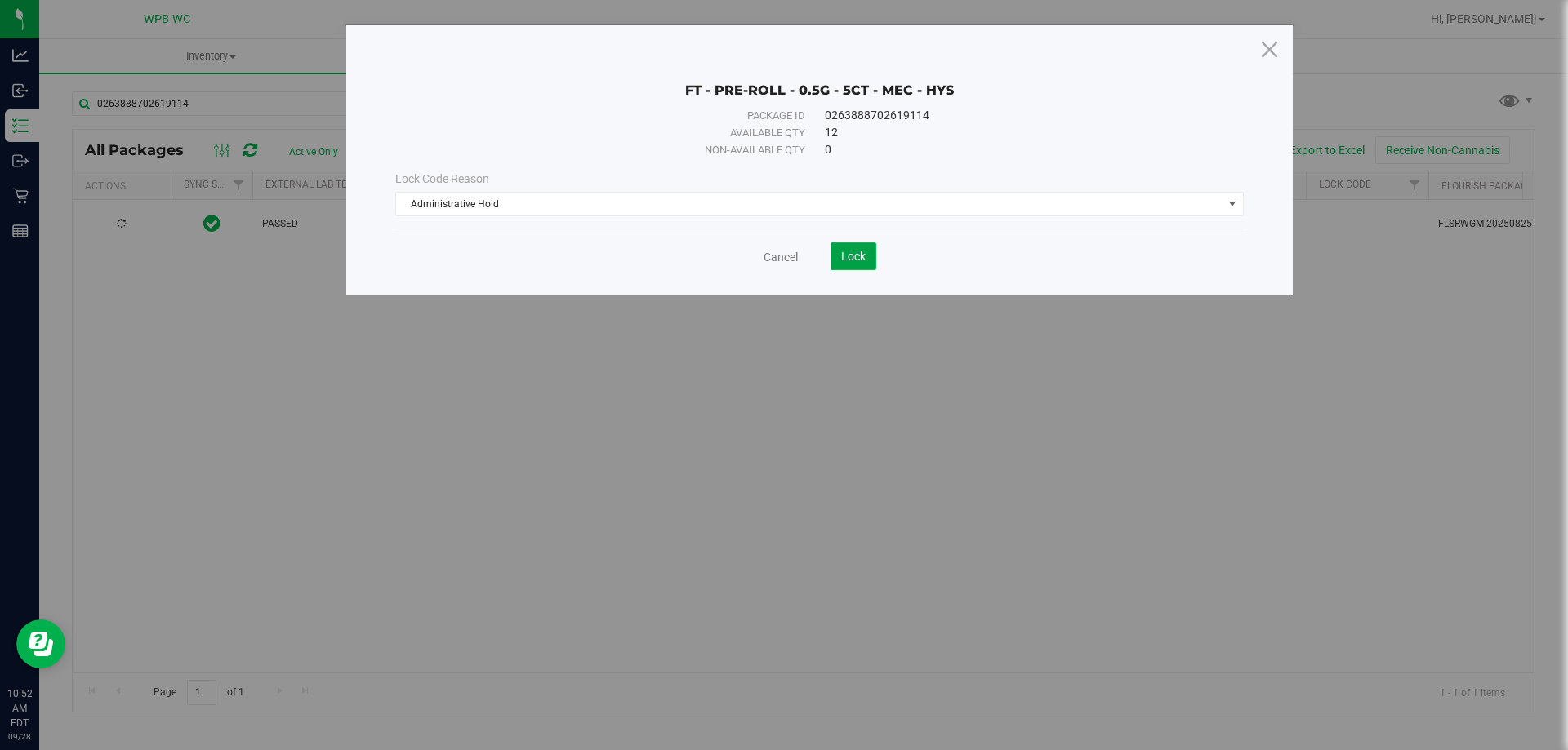
click at [855, 256] on span "Lock" at bounding box center [852, 256] width 24 height 13
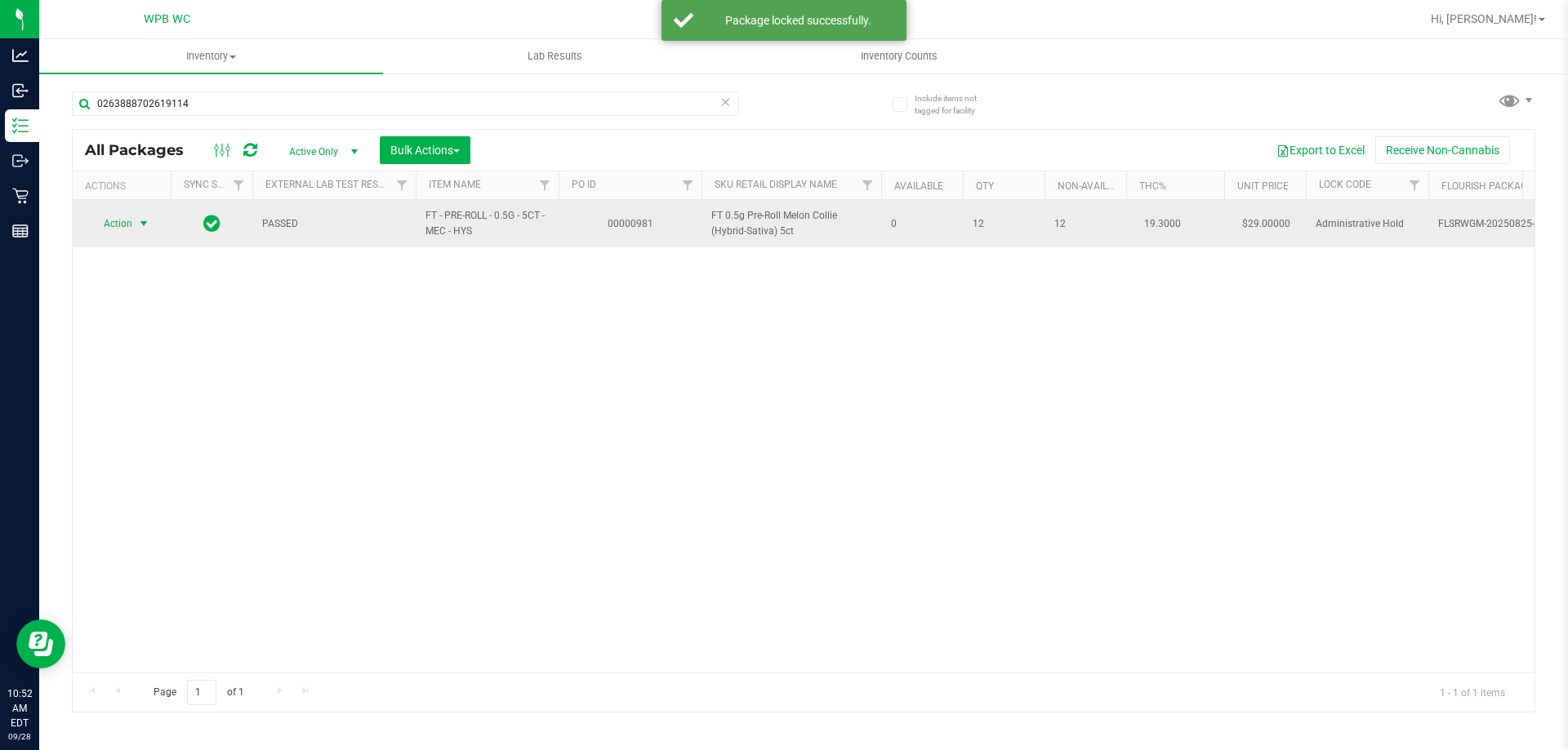
click at [102, 225] on span "Action" at bounding box center [111, 223] width 44 height 23
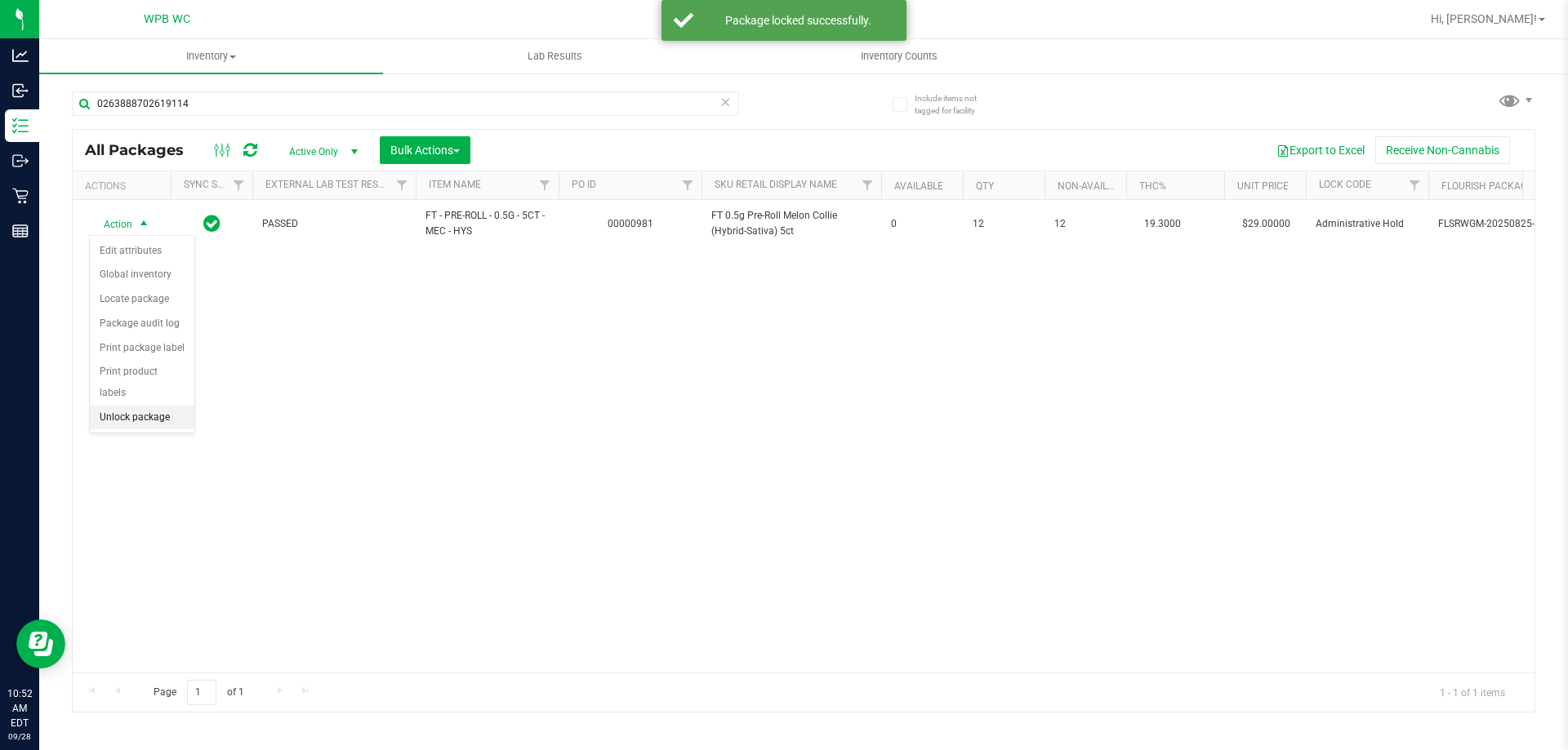
click at [146, 405] on li "Unlock package" at bounding box center [142, 417] width 105 height 24
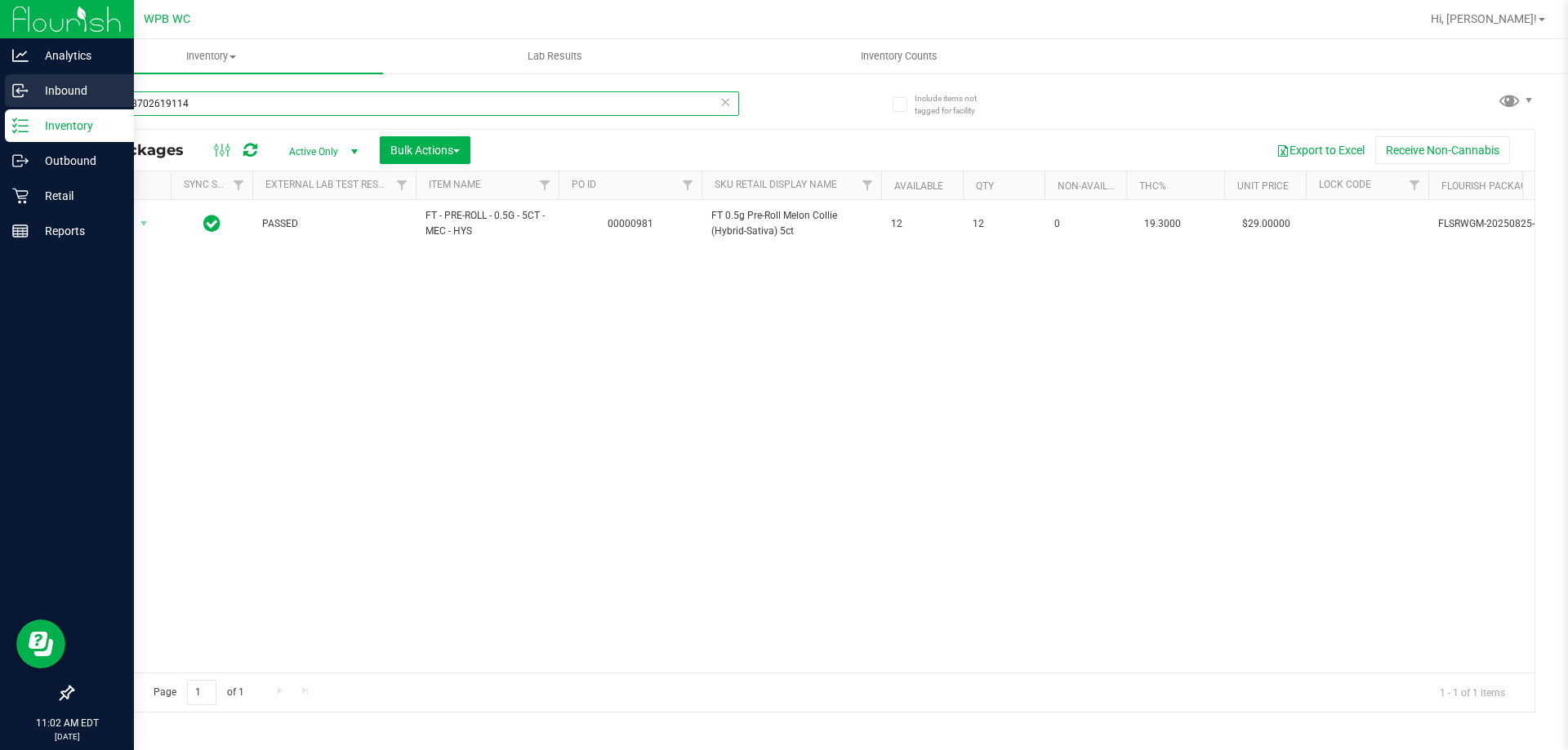
drag, startPoint x: 201, startPoint y: 99, endPoint x: 0, endPoint y: 105, distance: 201.1
click at [0, 105] on div "Analytics Inbound Inventory Outbound Retail Reports 11:02 AM EDT [DATE] 09/28 W…" at bounding box center [784, 375] width 1568 height 750
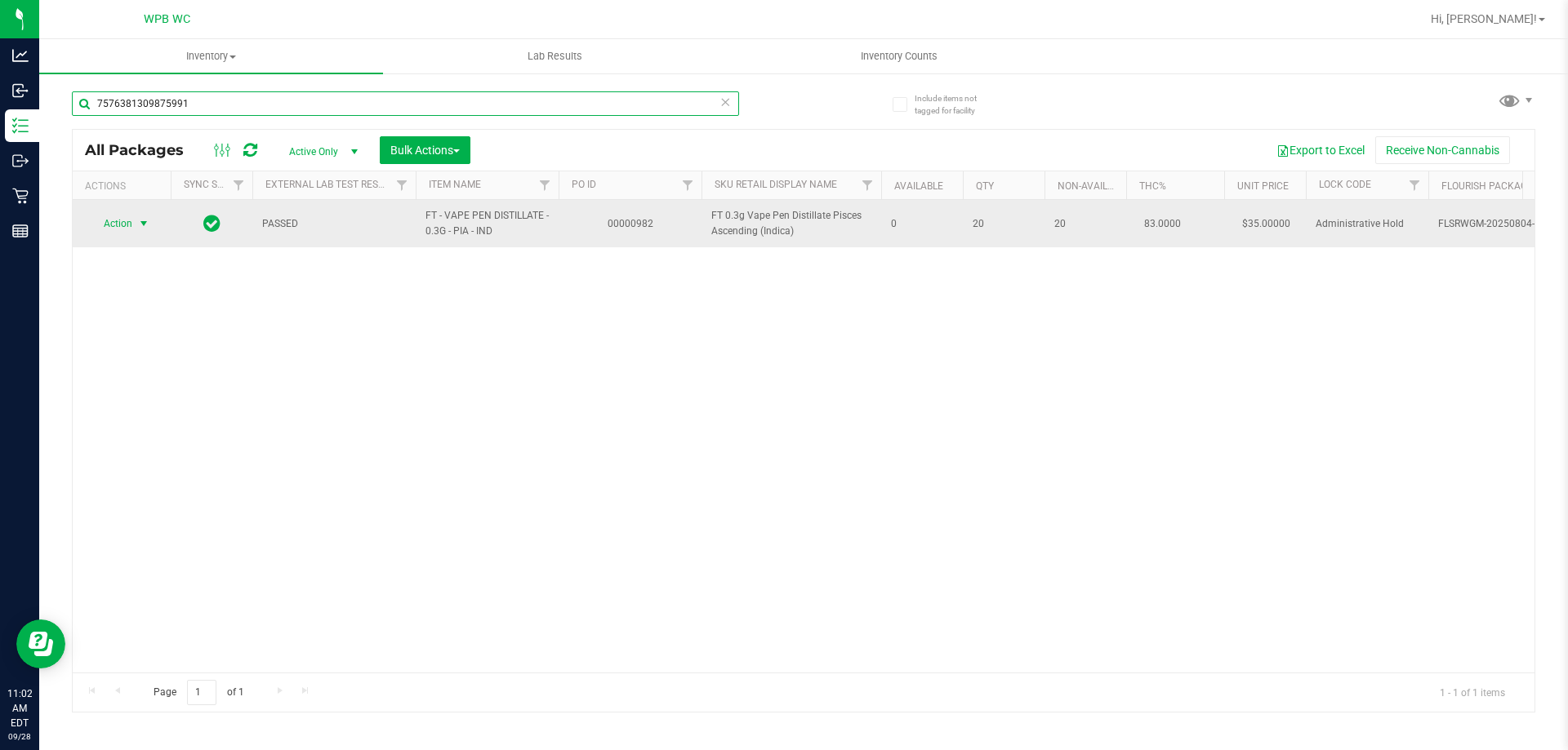
type input "7576381309875991"
click at [119, 227] on span "Action" at bounding box center [111, 223] width 44 height 23
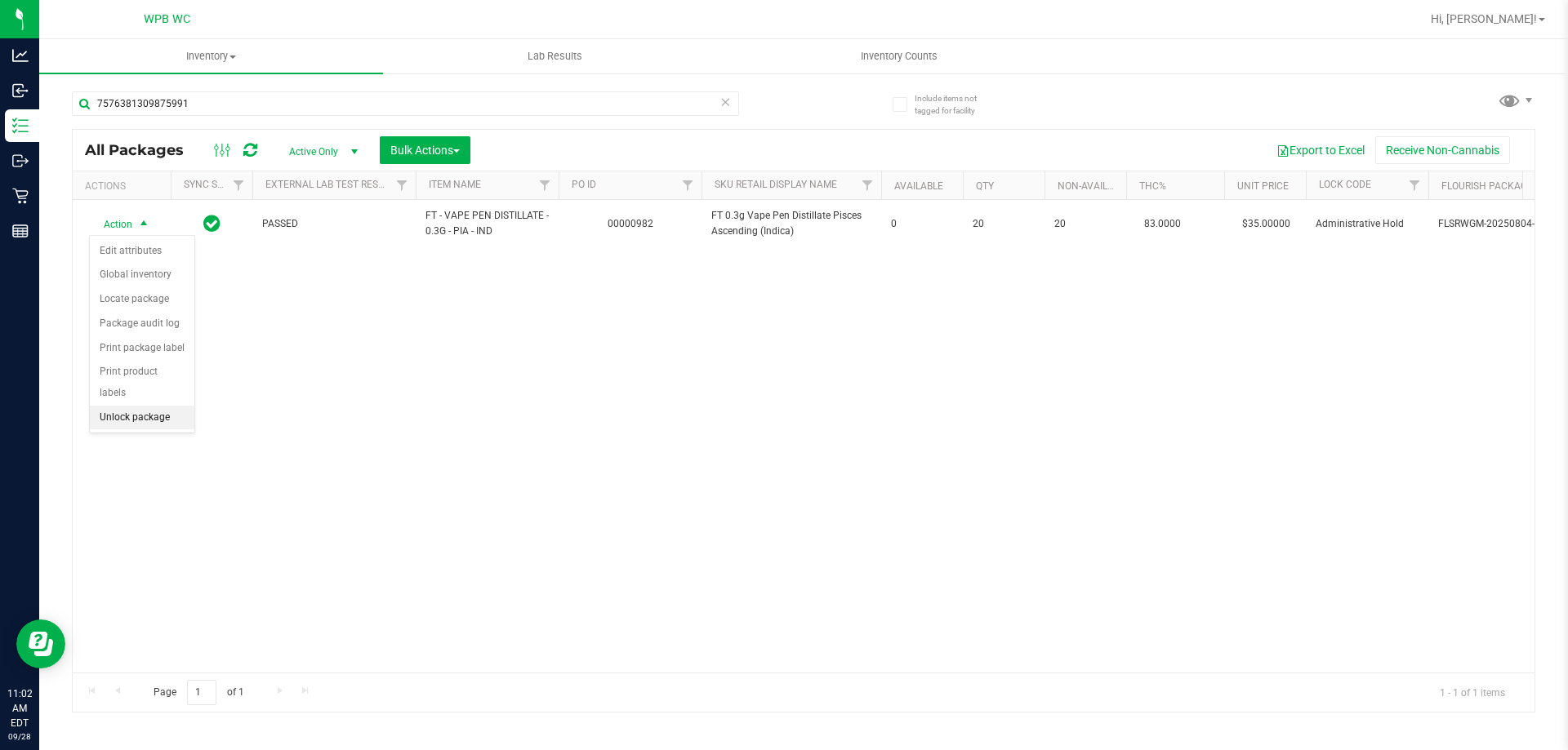
drag, startPoint x: 157, startPoint y: 406, endPoint x: 165, endPoint y: 404, distance: 8.2
click at [160, 406] on li "Unlock package" at bounding box center [142, 417] width 105 height 24
